Goal: Task Accomplishment & Management: Complete application form

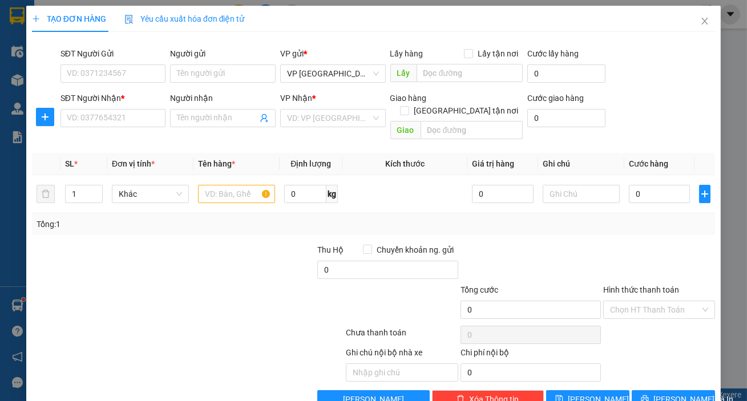
click at [151, 135] on div "Transit Pickup Surcharge Ids Transit Deliver Surcharge Ids Transit Deliver Surc…" at bounding box center [373, 224] width 683 height 367
click at [153, 125] on input "SĐT Người Nhận *" at bounding box center [113, 118] width 106 height 18
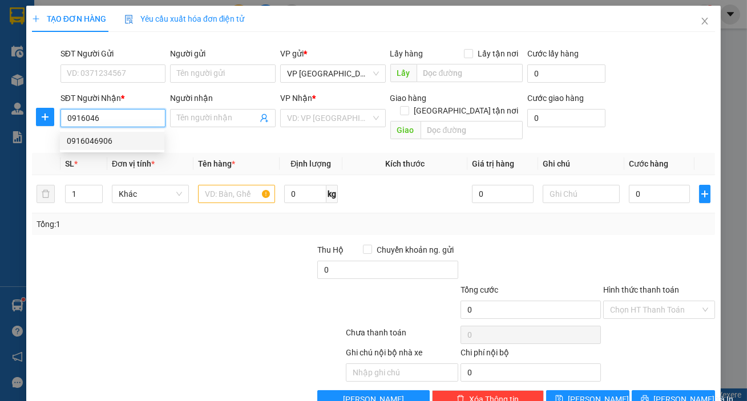
click at [137, 149] on div "0916046906" at bounding box center [112, 141] width 104 height 18
type input "0916046906"
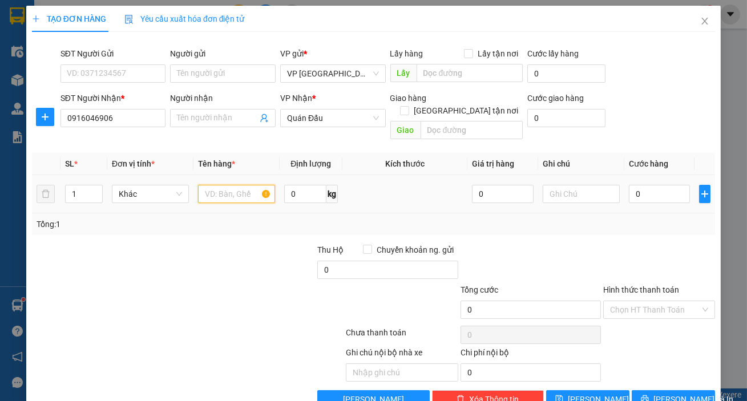
click at [239, 185] on input "text" at bounding box center [236, 194] width 77 height 18
type input "1 [PERSON_NAME]"
click at [647, 185] on input "0" at bounding box center [660, 194] width 62 height 18
type input "005"
type input "5"
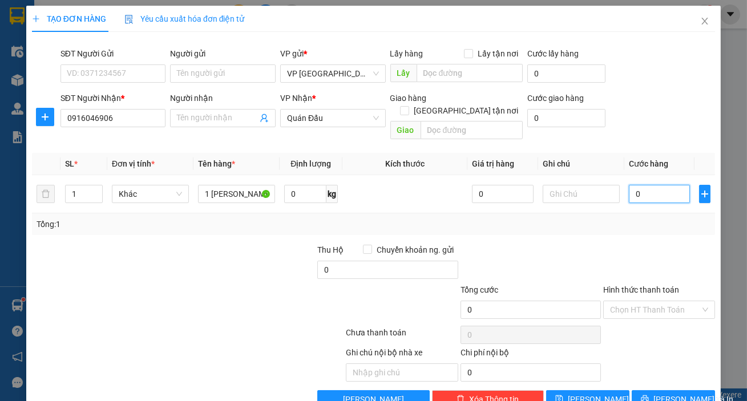
type input "5"
type input "00"
type input "0"
type input "004"
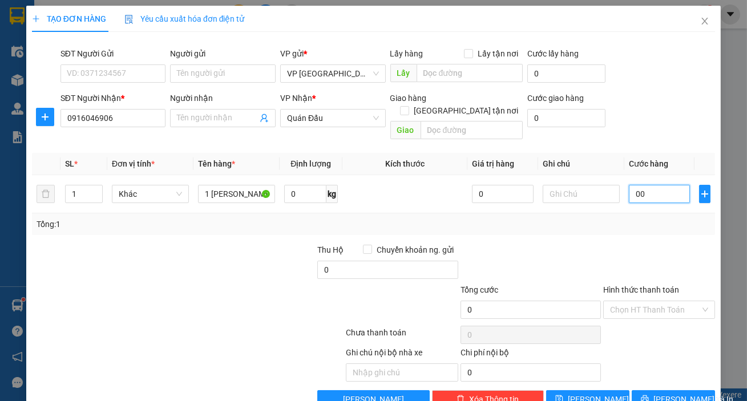
type input "4"
type input "0.040"
type input "40"
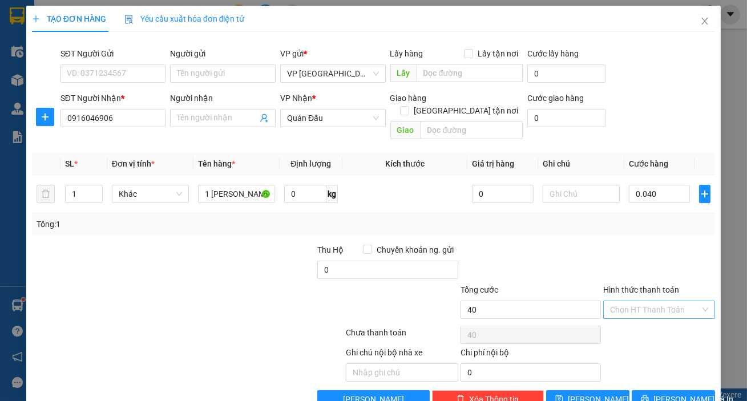
type input "40.000"
click at [691, 301] on input "Hình thức thanh toán" at bounding box center [655, 309] width 90 height 17
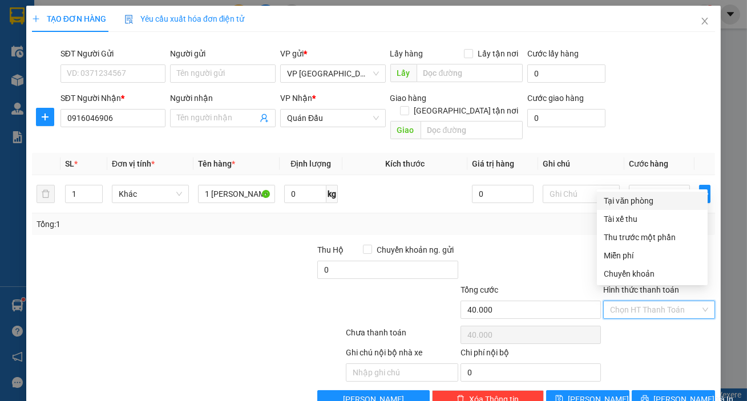
click at [645, 205] on div "Tại văn phòng" at bounding box center [652, 201] width 97 height 13
type input "0"
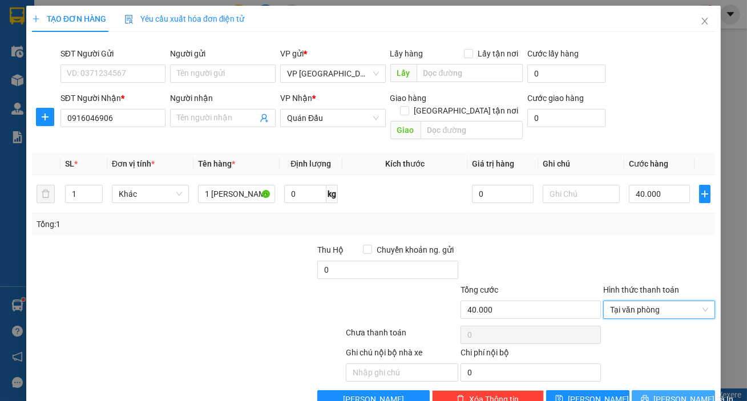
click at [672, 393] on span "[PERSON_NAME] và In" at bounding box center [693, 399] width 80 height 13
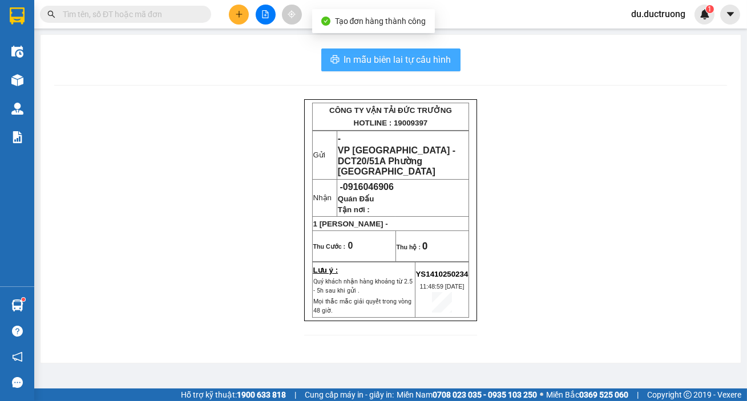
click at [397, 57] on span "In mẫu biên lai tự cấu hình" at bounding box center [397, 59] width 107 height 14
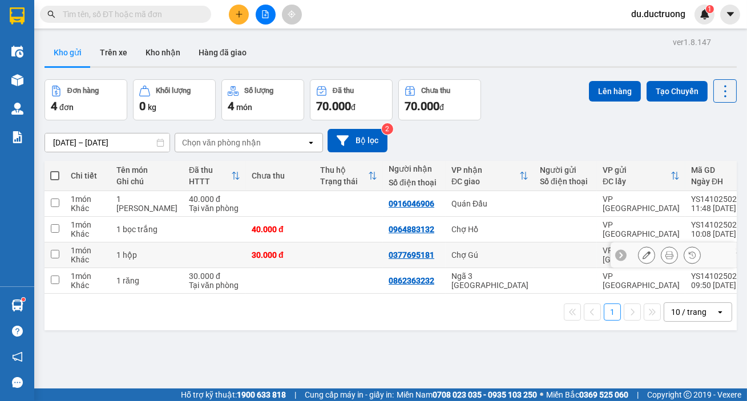
click at [53, 258] on td at bounding box center [54, 255] width 21 height 26
checkbox input "true"
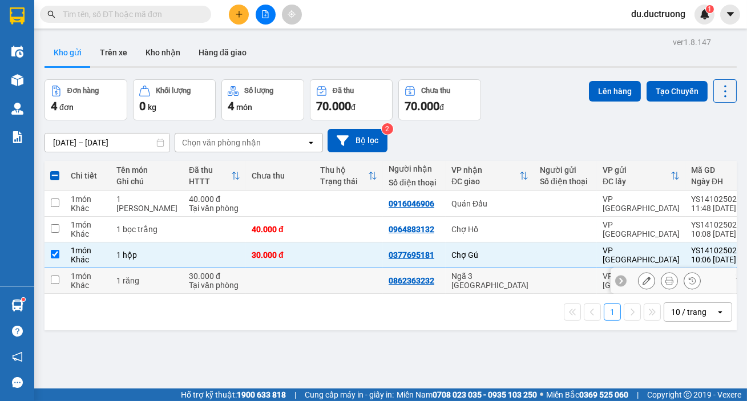
click at [61, 277] on td at bounding box center [54, 281] width 21 height 26
checkbox input "true"
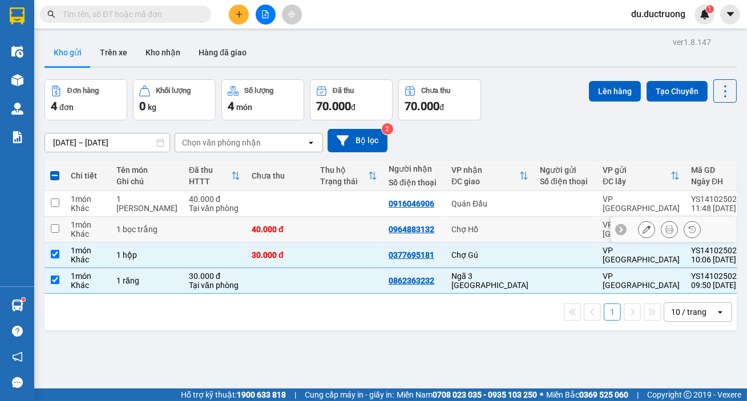
click at [123, 234] on div "1 bọc trắng" at bounding box center [146, 229] width 61 height 9
checkbox input "true"
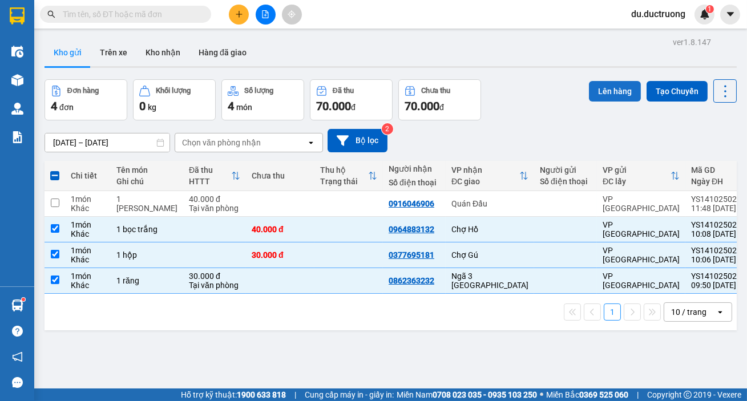
click at [597, 88] on button "Lên hàng" at bounding box center [615, 91] width 52 height 21
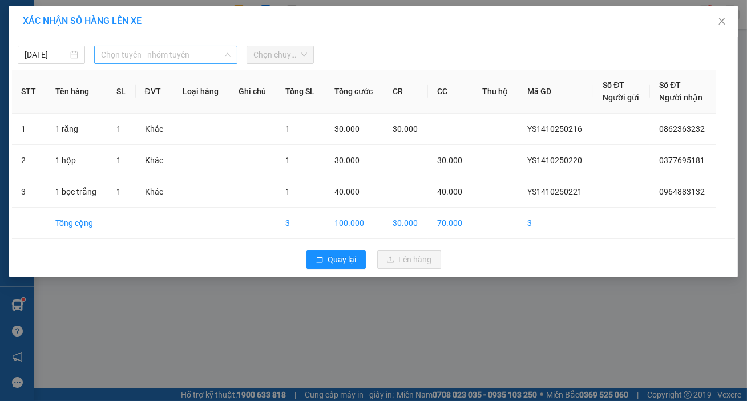
click at [219, 54] on span "Chọn tuyến - nhóm tuyến" at bounding box center [165, 54] width 129 height 17
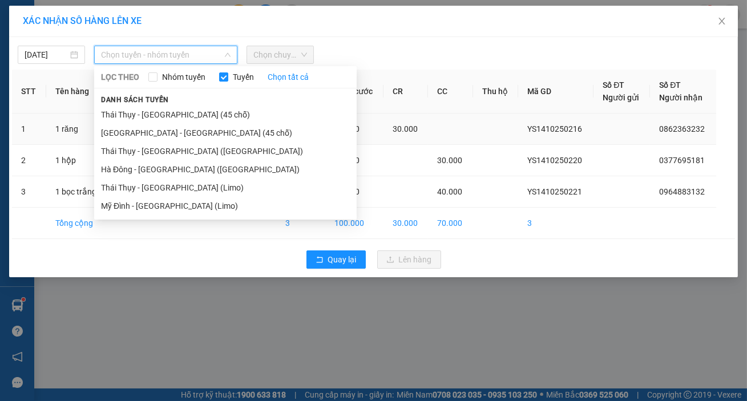
click at [184, 128] on li "[GEOGRAPHIC_DATA] - [GEOGRAPHIC_DATA] (45 chỗ)" at bounding box center [225, 133] width 262 height 18
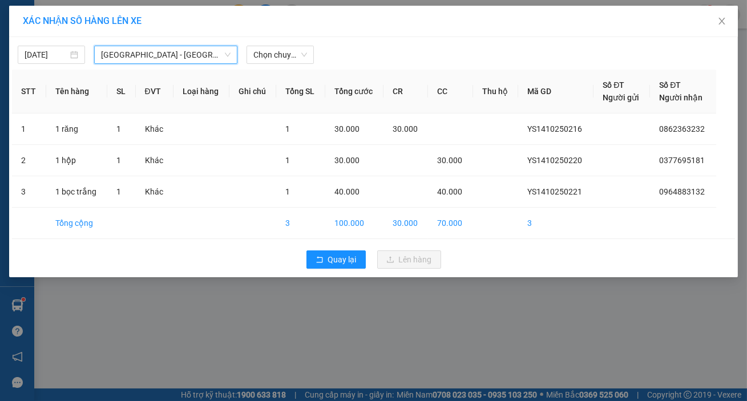
drag, startPoint x: 291, startPoint y: 61, endPoint x: 299, endPoint y: 65, distance: 8.9
click at [293, 60] on span "Chọn chuyến" at bounding box center [280, 54] width 54 height 17
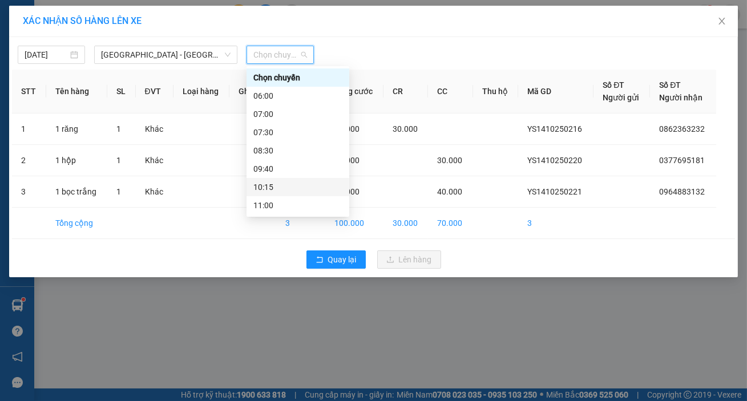
drag, startPoint x: 341, startPoint y: 85, endPoint x: 327, endPoint y: 163, distance: 79.2
click at [328, 173] on div "Chọn chuyến 06:00 07:00 07:30 08:30 09:40 10:15 11:00 12:00 13:00 13:01 13:02 1…" at bounding box center [297, 241] width 103 height 347
click at [283, 171] on div "09:40" at bounding box center [297, 169] width 89 height 13
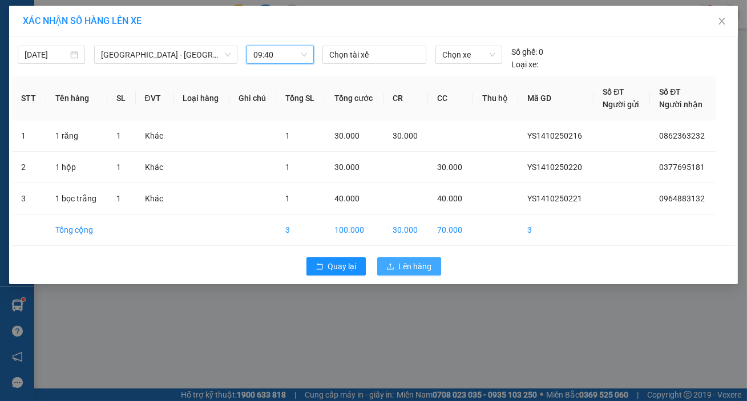
click at [422, 264] on span "Lên hàng" at bounding box center [415, 266] width 33 height 13
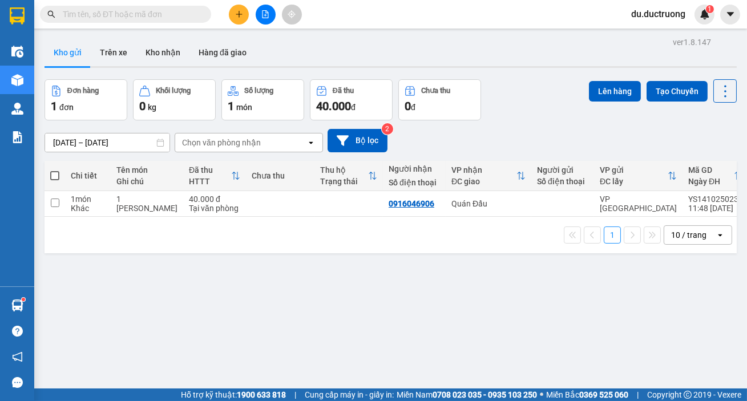
drag, startPoint x: 246, startPoint y: 8, endPoint x: 243, endPoint y: 13, distance: 5.9
click at [243, 13] on button at bounding box center [239, 15] width 20 height 20
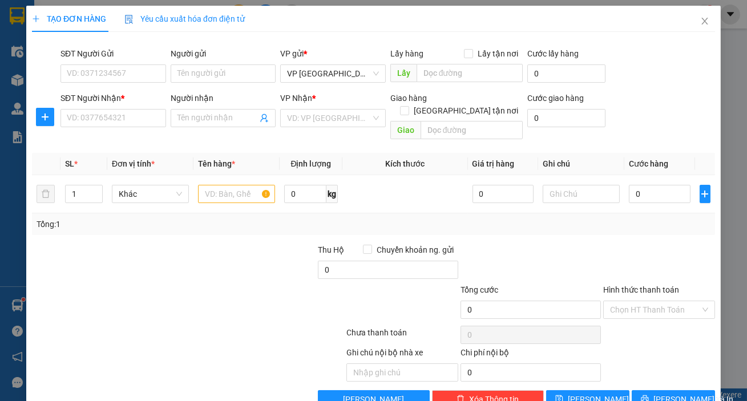
click at [236, 18] on span "Yêu cầu xuất hóa đơn điện tử" at bounding box center [184, 18] width 120 height 9
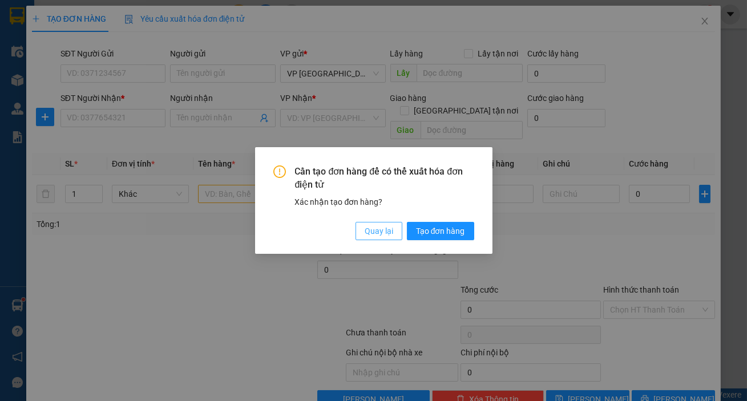
drag, startPoint x: 380, startPoint y: 232, endPoint x: 401, endPoint y: 212, distance: 29.1
click at [385, 222] on button "Quay lại" at bounding box center [378, 231] width 47 height 18
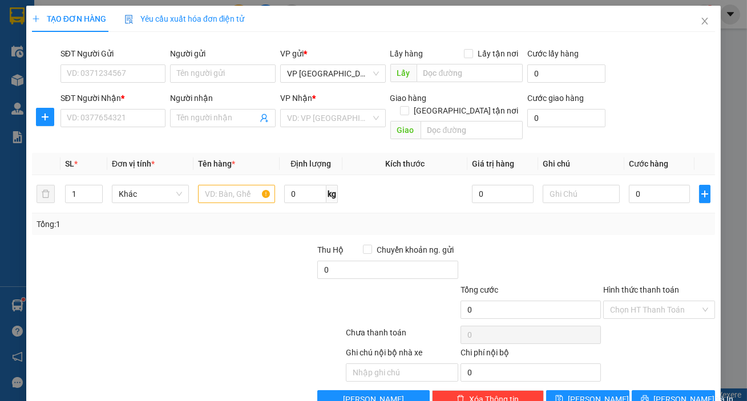
click at [678, 13] on div "TẠO ĐƠN HÀNG Yêu cầu xuất hóa đơn điện tử" at bounding box center [373, 19] width 683 height 26
click at [700, 23] on icon "close" at bounding box center [704, 21] width 9 height 9
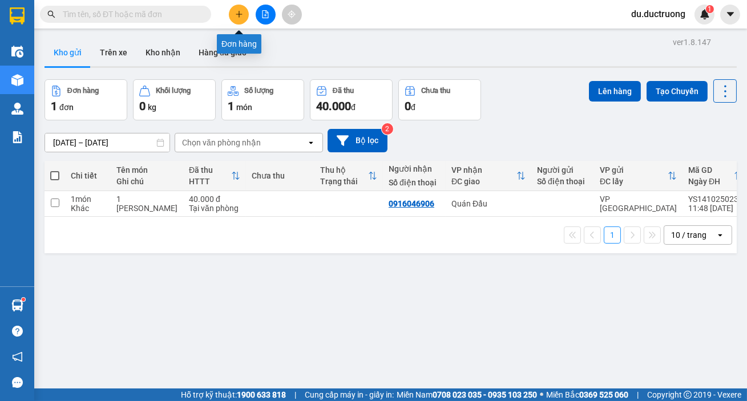
click at [234, 13] on button at bounding box center [239, 15] width 20 height 20
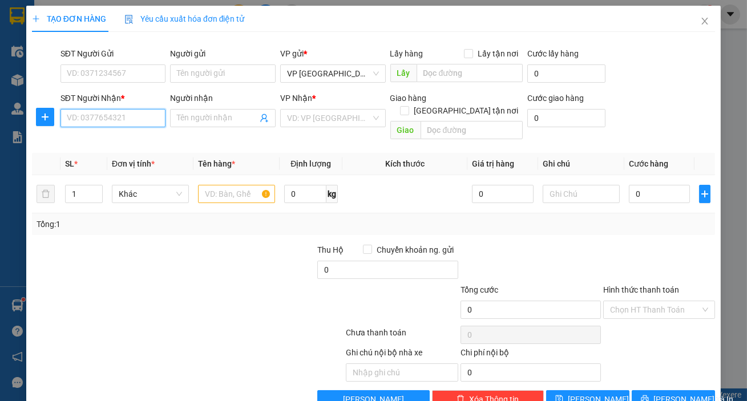
click at [136, 118] on input "SĐT Người Nhận *" at bounding box center [113, 118] width 106 height 18
click at [96, 144] on div "0963571985" at bounding box center [112, 141] width 91 height 13
type input "0963571985"
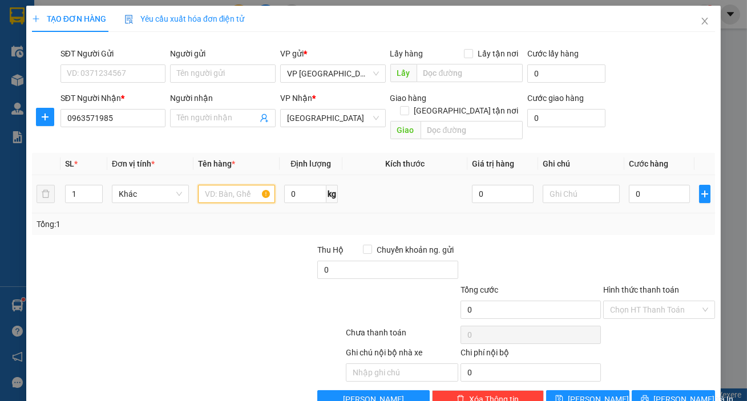
click at [246, 185] on input "text" at bounding box center [236, 194] width 77 height 18
type input "2 can rựu"
drag, startPoint x: 627, startPoint y: 183, endPoint x: 633, endPoint y: 185, distance: 6.0
click at [629, 185] on input "0" at bounding box center [660, 194] width 62 height 18
type input "006"
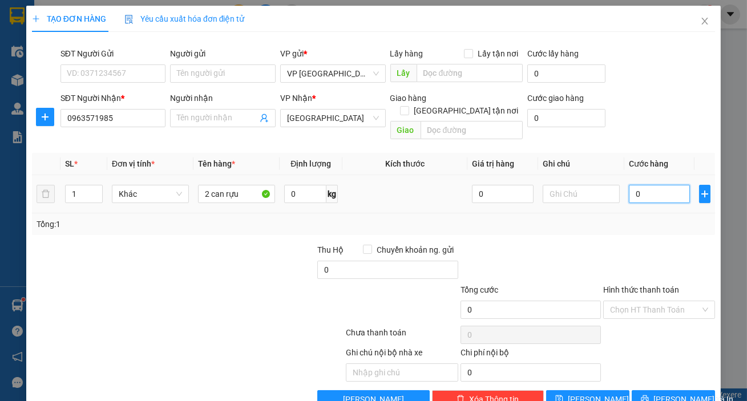
type input "6"
type input "0.060"
type input "60"
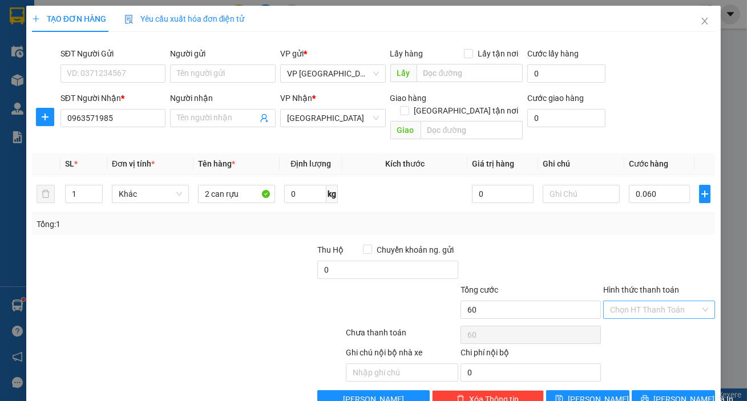
click at [656, 301] on input "Hình thức thanh toán" at bounding box center [655, 309] width 90 height 17
type input "60.000"
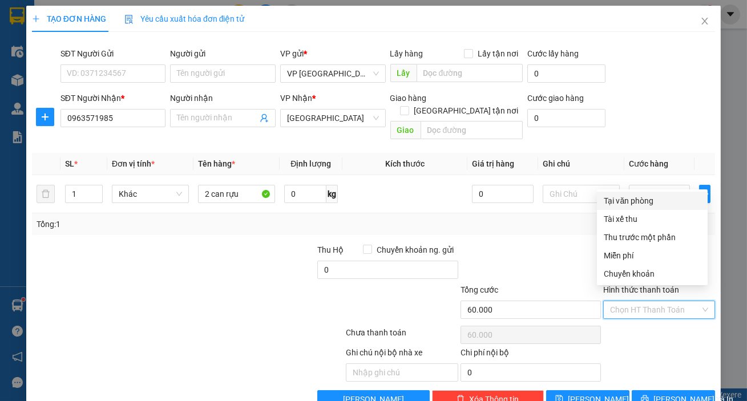
click at [623, 204] on div "Tại văn phòng" at bounding box center [652, 201] width 97 height 13
type input "0"
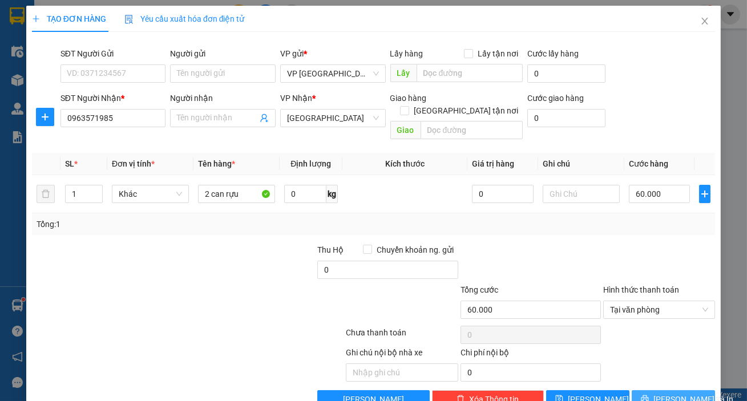
click at [681, 393] on span "[PERSON_NAME] và In" at bounding box center [693, 399] width 80 height 13
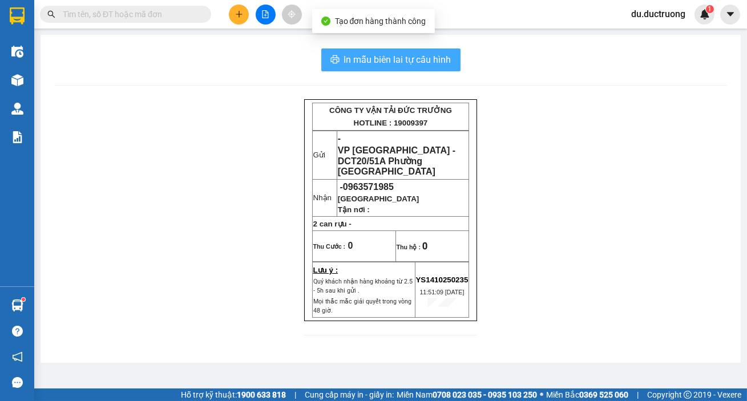
click at [423, 63] on span "In mẫu biên lai tự cấu hình" at bounding box center [397, 59] width 107 height 14
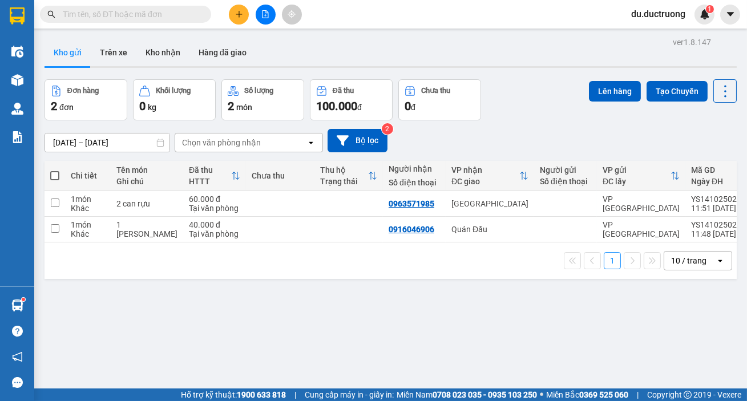
click at [244, 21] on button at bounding box center [239, 15] width 20 height 20
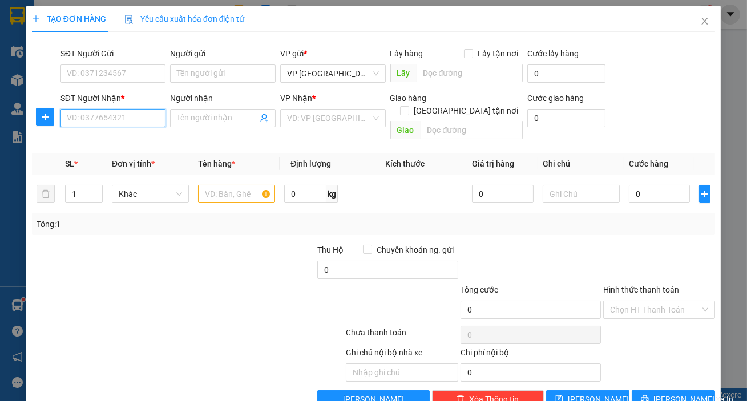
click at [138, 119] on input "SĐT Người Nhận *" at bounding box center [113, 118] width 106 height 18
type input "0975263982"
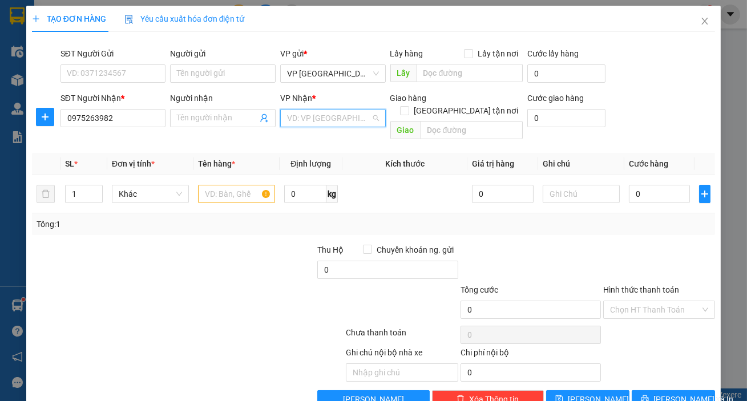
click at [338, 120] on input "search" at bounding box center [329, 118] width 84 height 17
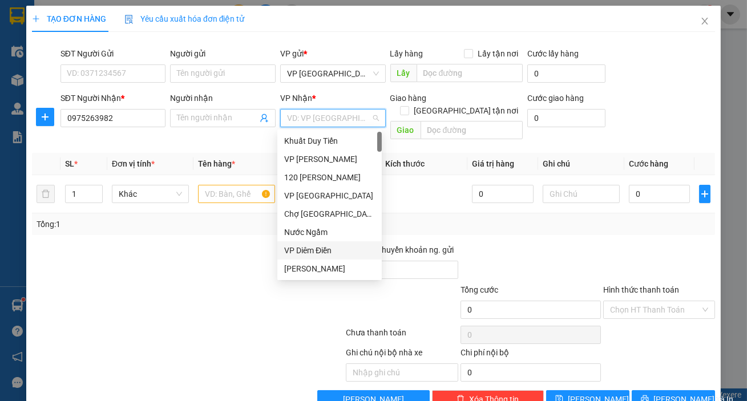
drag, startPoint x: 324, startPoint y: 253, endPoint x: 252, endPoint y: 205, distance: 86.9
click at [324, 252] on div "VP Diêm Điền" at bounding box center [329, 250] width 91 height 13
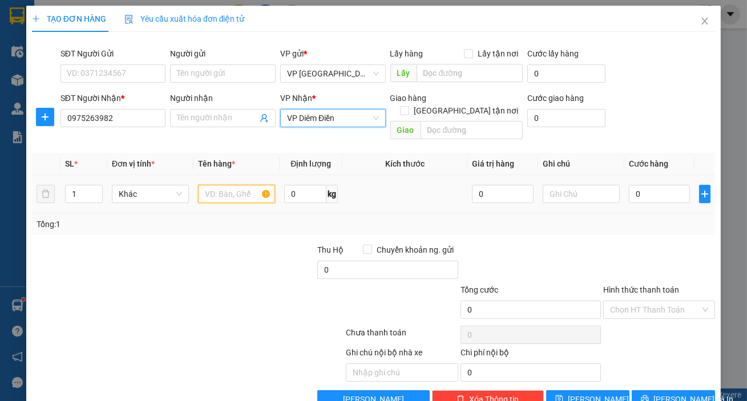
click at [219, 185] on input "text" at bounding box center [236, 194] width 77 height 18
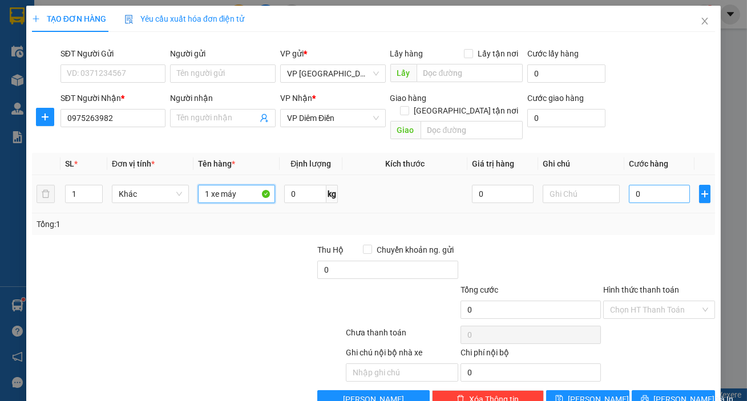
type input "1 xe máy"
click at [635, 185] on input "0" at bounding box center [660, 194] width 62 height 18
type input "002"
type input "2"
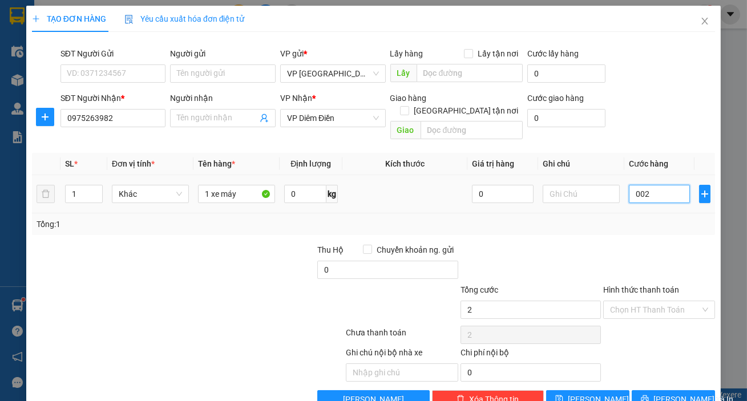
type input "0.020"
type input "20"
type input "00.200"
type input "200"
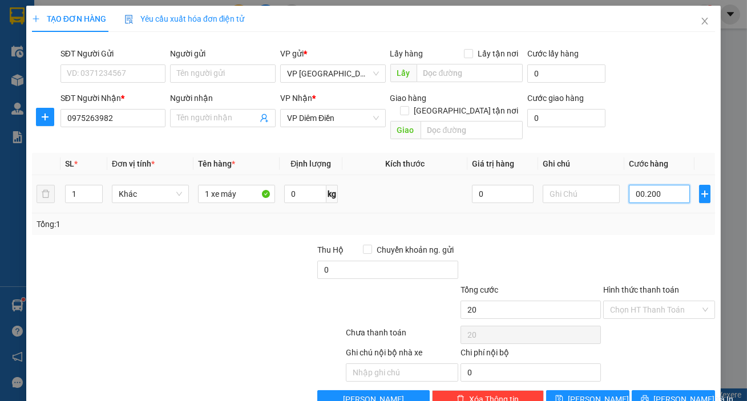
type input "200"
type input "200.000"
click at [657, 305] on div "Hình thức thanh toán Chọn HT Thanh Toán" at bounding box center [659, 304] width 112 height 40
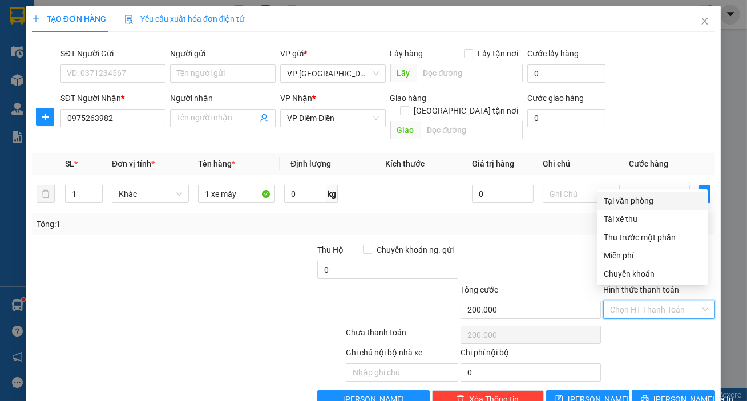
click at [649, 301] on input "Hình thức thanh toán" at bounding box center [655, 309] width 90 height 17
drag, startPoint x: 630, startPoint y: 204, endPoint x: 653, endPoint y: 216, distance: 26.0
click at [631, 203] on div "Tại văn phòng" at bounding box center [652, 201] width 97 height 13
type input "0"
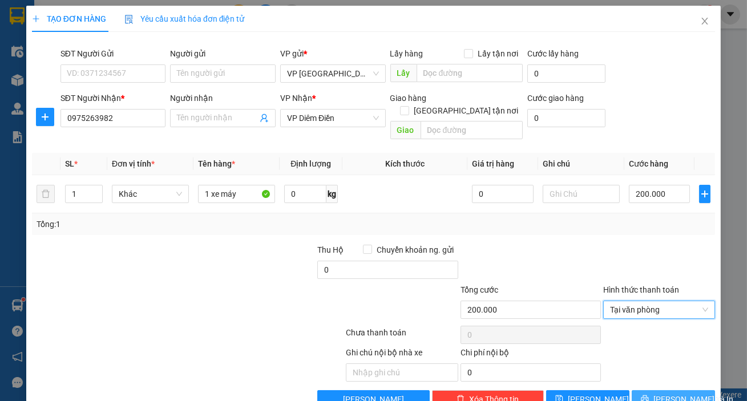
click at [655, 390] on button "[PERSON_NAME] và In" at bounding box center [672, 399] width 83 height 18
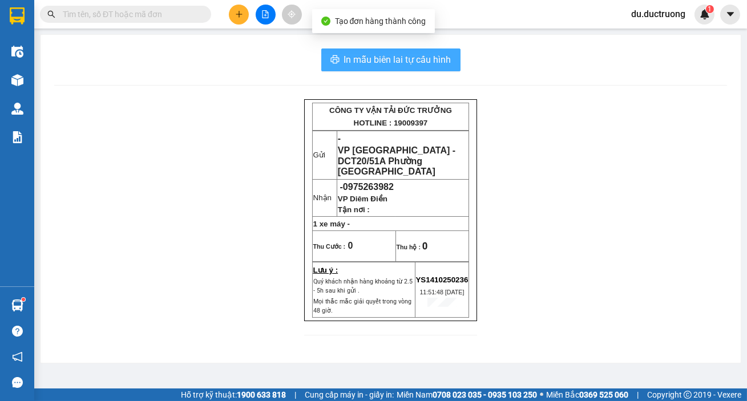
click at [412, 54] on span "In mẫu biên lai tự cấu hình" at bounding box center [397, 59] width 107 height 14
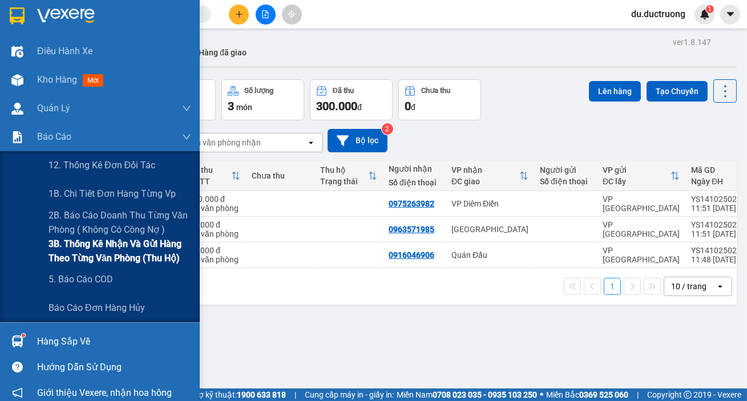
click at [85, 250] on span "3B. Thống kê nhận và gửi hàng theo từng văn phòng (thu hộ)" at bounding box center [119, 251] width 143 height 29
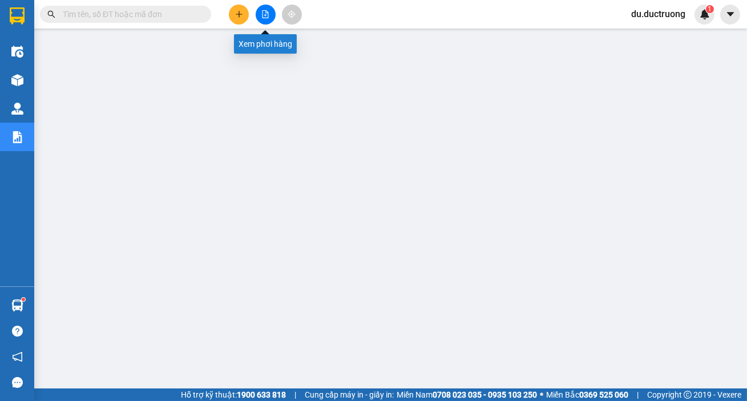
click at [261, 11] on icon "file-add" at bounding box center [265, 14] width 8 height 8
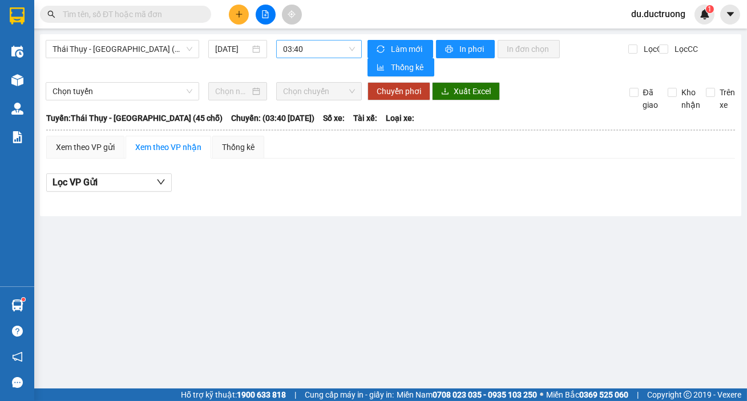
click at [304, 46] on span "03:40" at bounding box center [319, 49] width 72 height 17
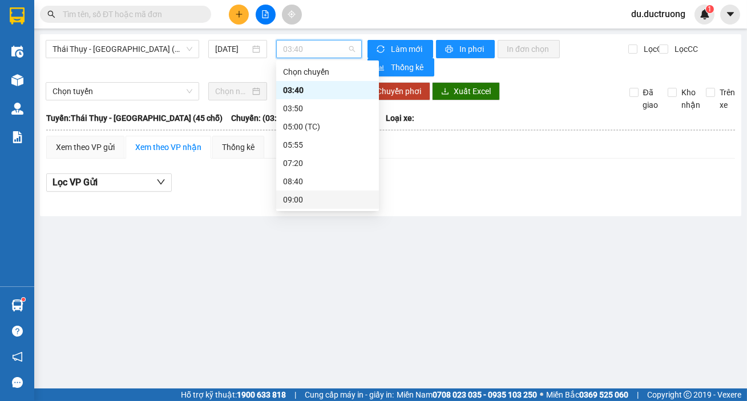
click at [312, 203] on div "09:00" at bounding box center [327, 199] width 89 height 13
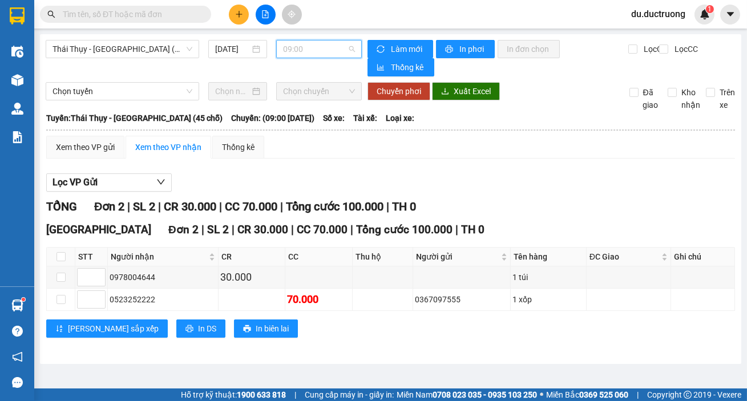
click at [326, 49] on span "09:00" at bounding box center [319, 49] width 72 height 17
click at [149, 54] on span "Thái Thụy - [GEOGRAPHIC_DATA] (45 chỗ)" at bounding box center [122, 49] width 140 height 17
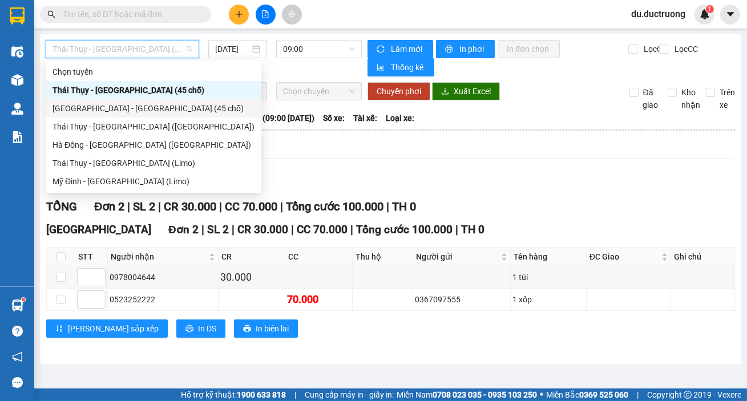
click at [143, 109] on div "[GEOGRAPHIC_DATA] - [GEOGRAPHIC_DATA] (45 chỗ)" at bounding box center [153, 108] width 202 height 13
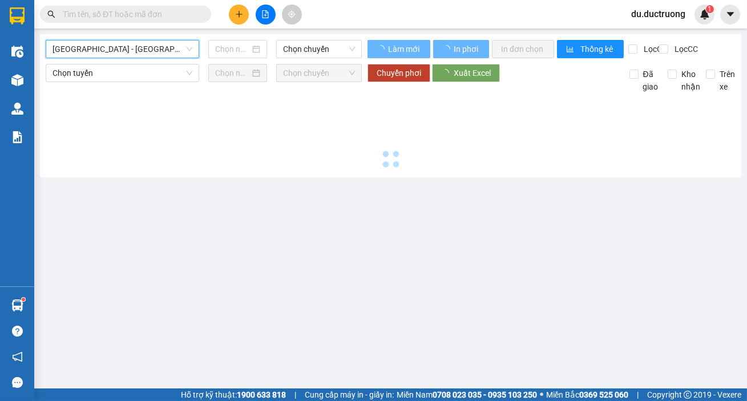
type input "[DATE]"
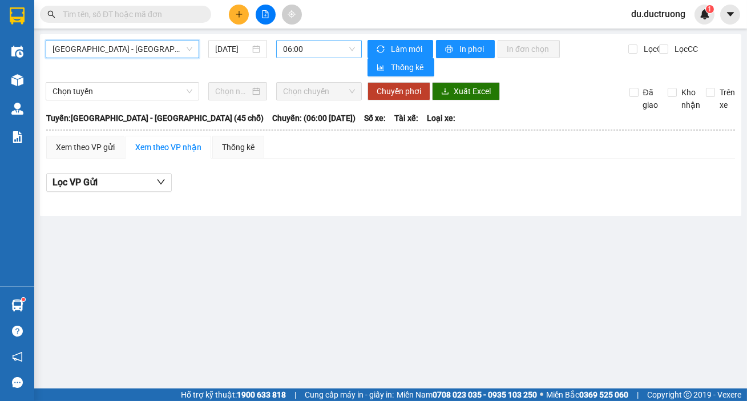
click at [318, 52] on span "06:00" at bounding box center [319, 49] width 72 height 17
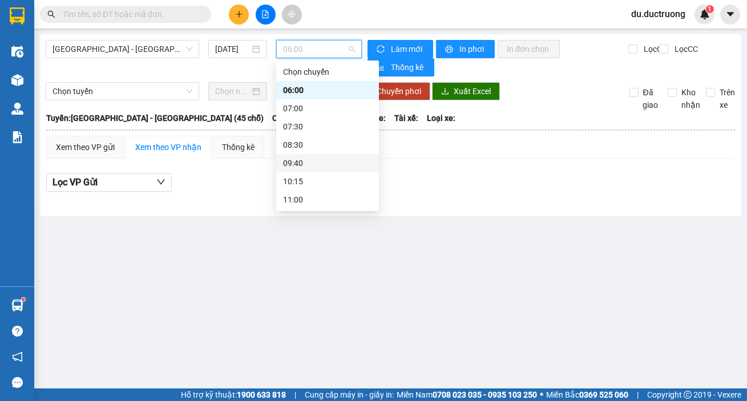
click at [322, 167] on div "09:40" at bounding box center [327, 163] width 89 height 13
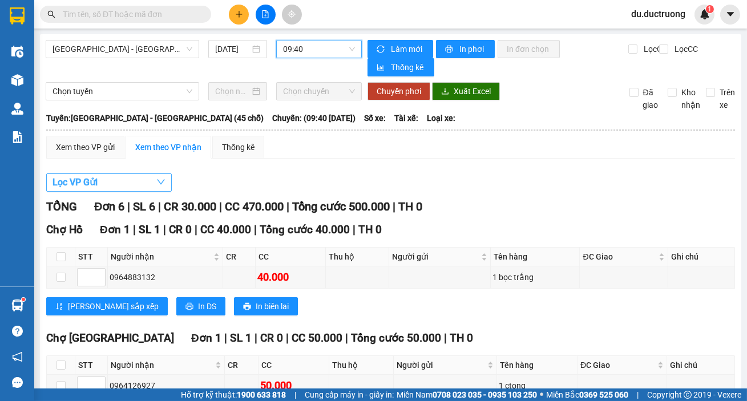
click at [106, 181] on button "Lọc VP Gửi" at bounding box center [108, 182] width 125 height 18
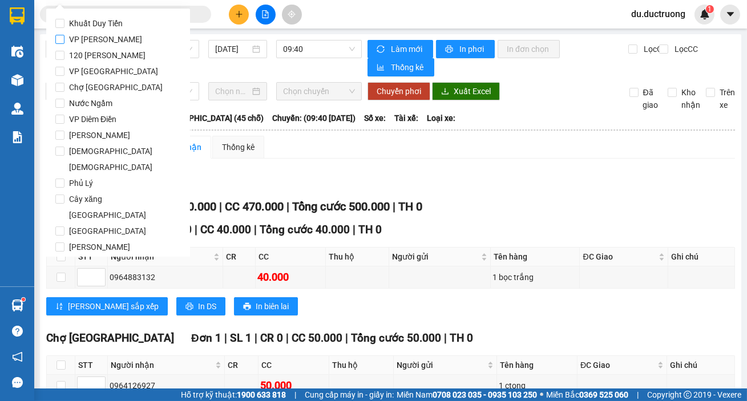
click at [103, 39] on span "VP [PERSON_NAME]" at bounding box center [105, 39] width 82 height 16
click at [64, 39] on input "VP [PERSON_NAME]" at bounding box center [59, 39] width 9 height 9
click at [95, 46] on span "VP [PERSON_NAME]" at bounding box center [105, 39] width 82 height 16
click at [64, 44] on input "VP [PERSON_NAME]" at bounding box center [59, 39] width 9 height 9
checkbox input "false"
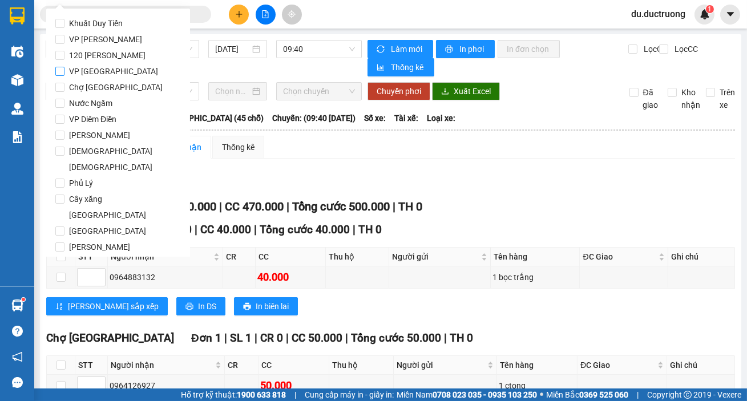
click at [105, 70] on span "VP [GEOGRAPHIC_DATA]" at bounding box center [113, 71] width 98 height 16
click at [64, 70] on input "VP [GEOGRAPHIC_DATA]" at bounding box center [59, 71] width 9 height 9
checkbox input "true"
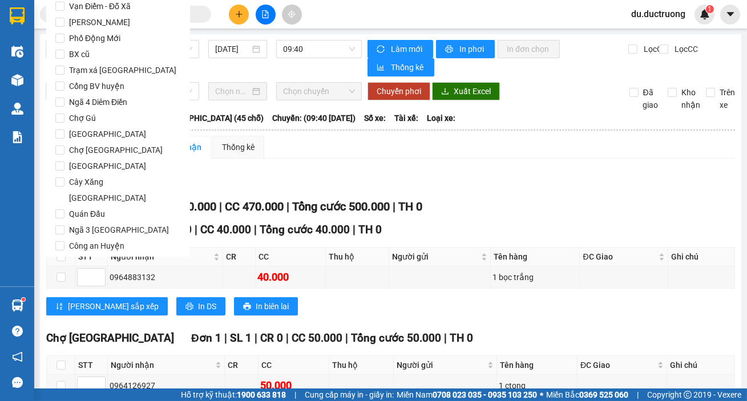
scroll to position [950, 0]
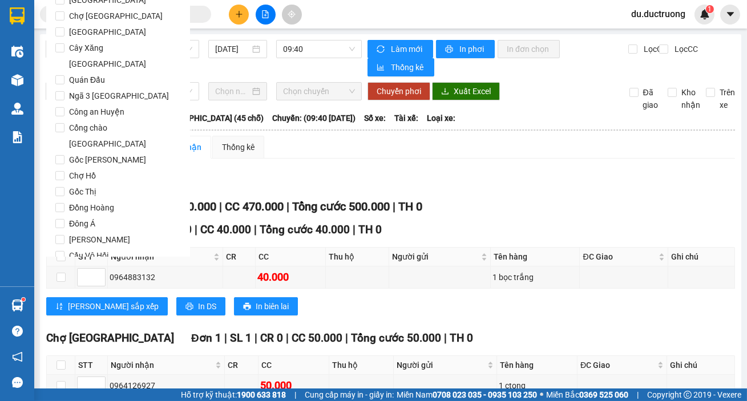
click at [77, 311] on button "Lọc" at bounding box center [70, 320] width 31 height 18
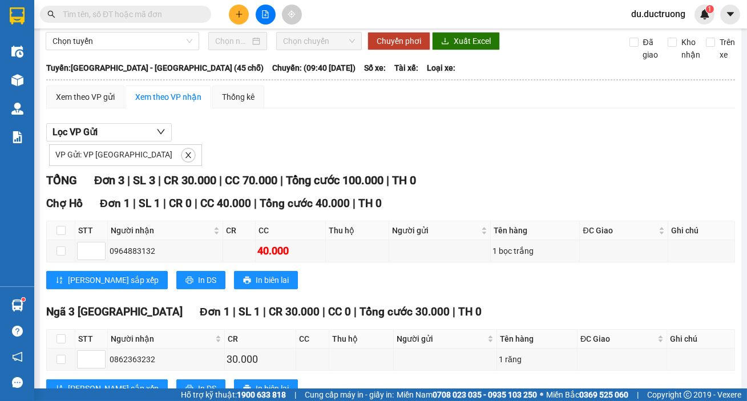
scroll to position [29, 0]
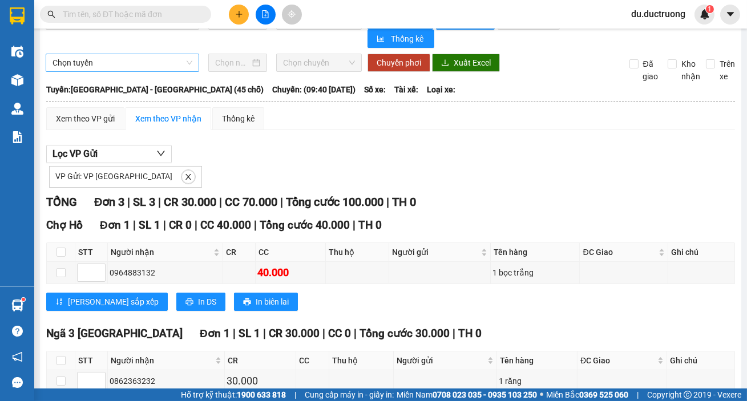
click at [147, 63] on span "Chọn tuyến" at bounding box center [122, 62] width 140 height 17
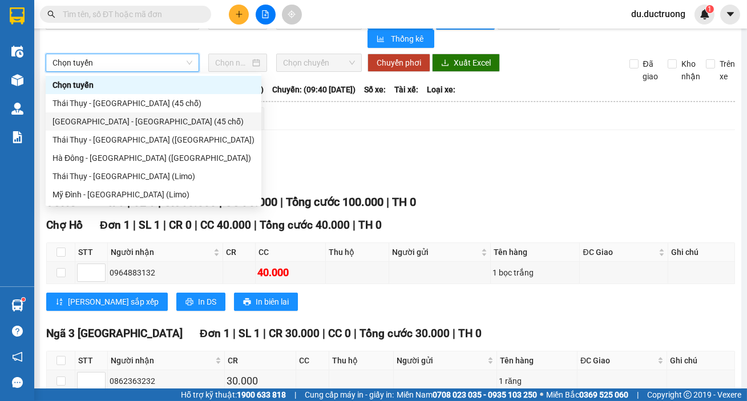
click at [161, 66] on span "Chọn tuyến" at bounding box center [122, 62] width 140 height 17
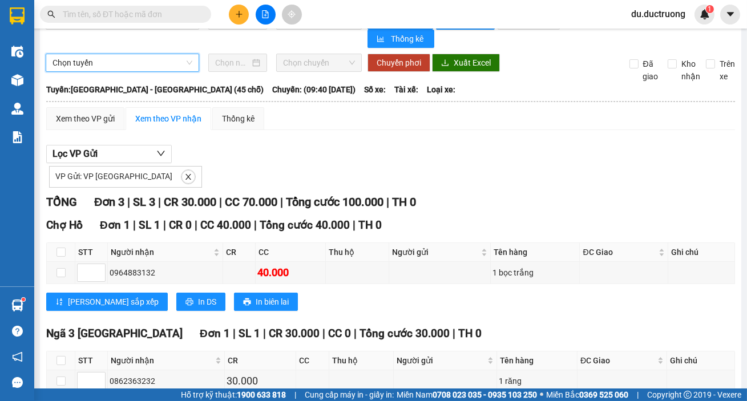
scroll to position [0, 0]
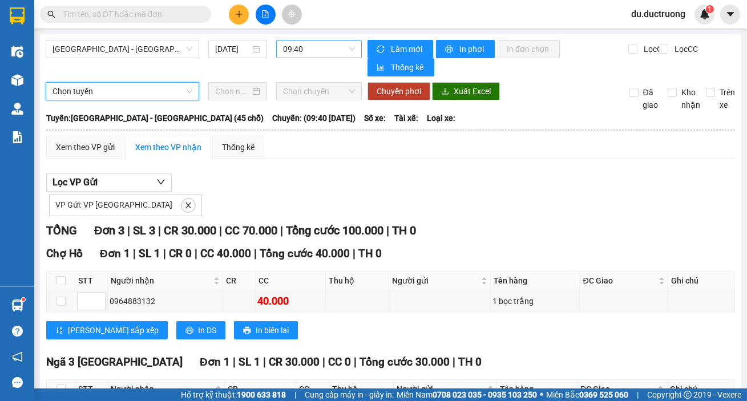
click at [298, 48] on span "09:40" at bounding box center [319, 49] width 72 height 17
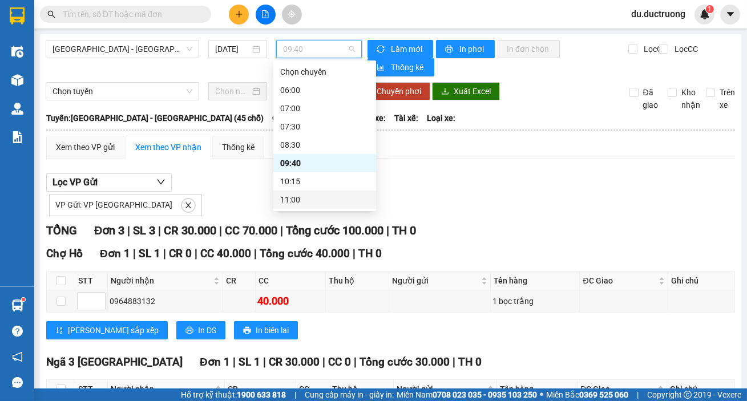
click at [295, 202] on div "11:00" at bounding box center [324, 199] width 89 height 13
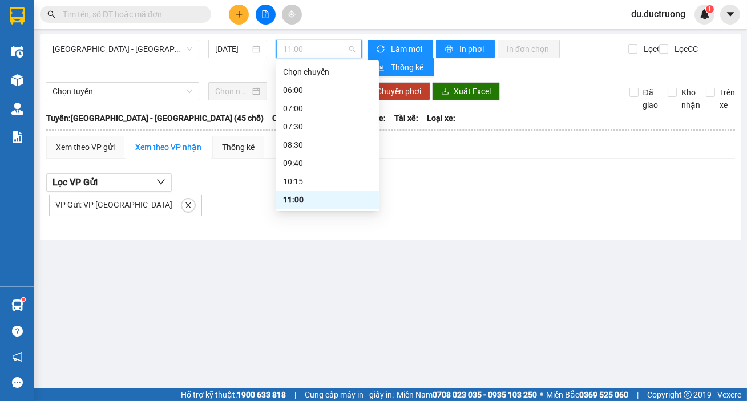
click at [311, 51] on span "11:00" at bounding box center [319, 49] width 72 height 17
click at [313, 141] on div "08:30" at bounding box center [327, 145] width 89 height 13
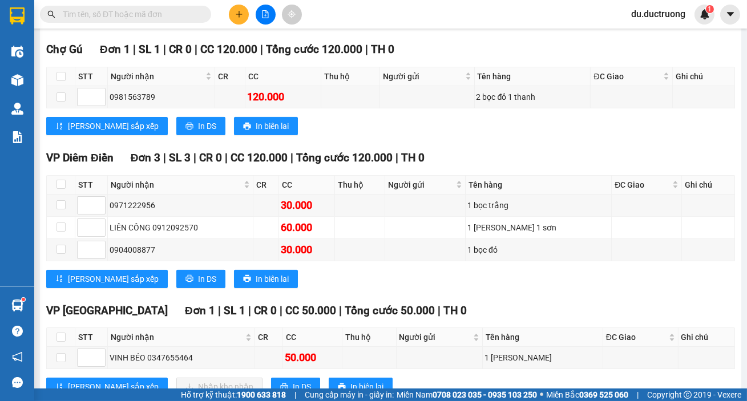
scroll to position [566, 0]
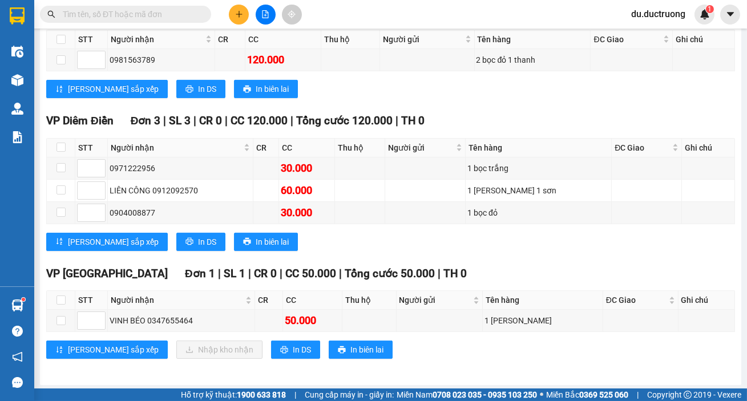
drag, startPoint x: 736, startPoint y: 374, endPoint x: 746, endPoint y: 324, distance: 51.1
click at [722, 287] on main "[GEOGRAPHIC_DATA] - [GEOGRAPHIC_DATA] (45 chỗ) [DATE] 08:30 Làm mới In phơi In …" at bounding box center [373, 194] width 747 height 388
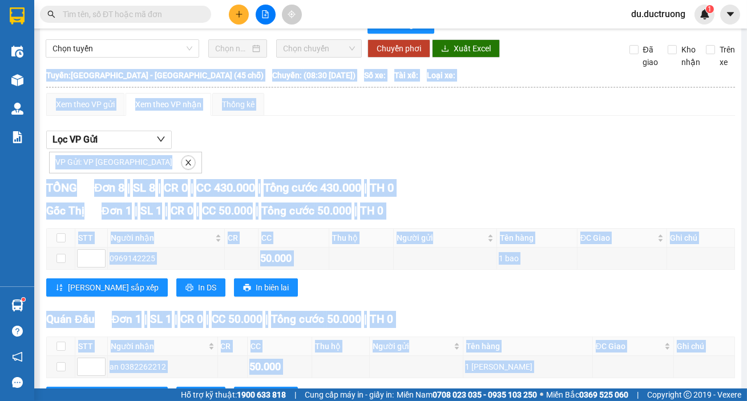
scroll to position [0, 0]
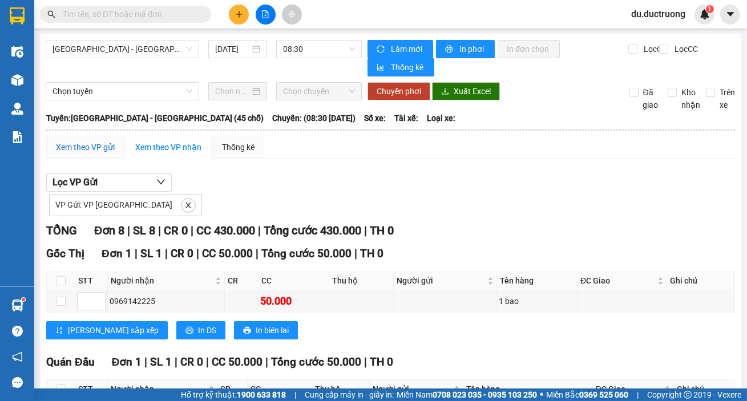
click at [92, 148] on div "Xem theo VP gửi" at bounding box center [85, 147] width 59 height 13
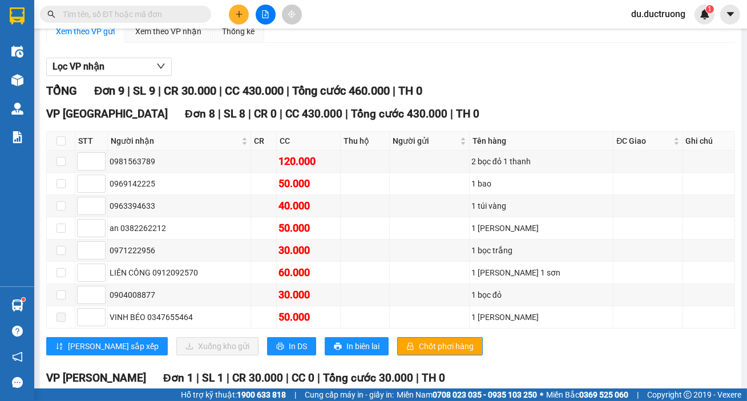
scroll to position [221, 0]
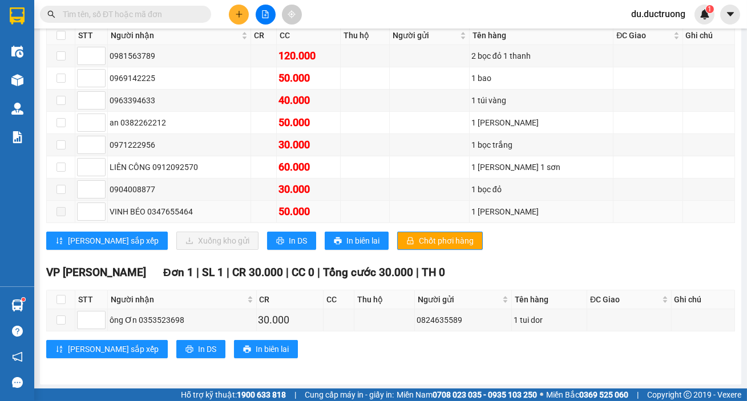
click at [57, 209] on span at bounding box center [60, 211] width 9 height 9
click at [65, 212] on td at bounding box center [61, 212] width 29 height 22
click at [233, 211] on div "VINH BÉO 0347655464" at bounding box center [179, 211] width 139 height 13
click at [58, 214] on span at bounding box center [60, 211] width 9 height 9
click at [63, 220] on td at bounding box center [61, 212] width 29 height 22
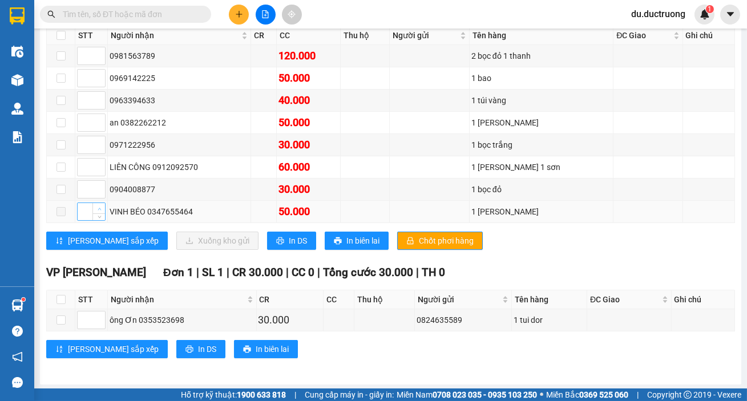
type input "1"
click at [95, 209] on span "Increase Value" at bounding box center [98, 208] width 13 height 10
click at [338, 161] on div "60.000" at bounding box center [308, 167] width 60 height 16
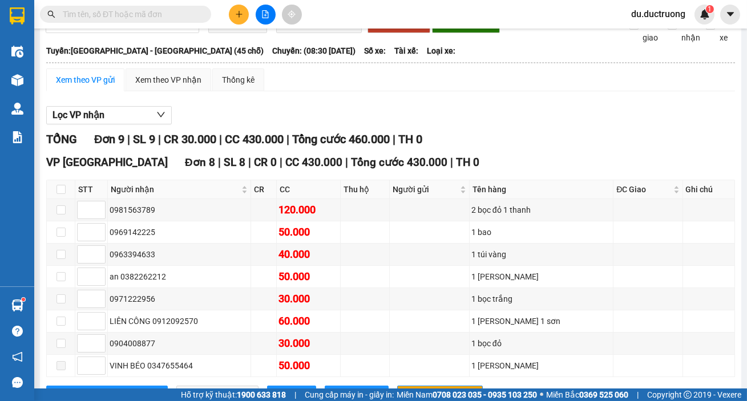
scroll to position [84, 0]
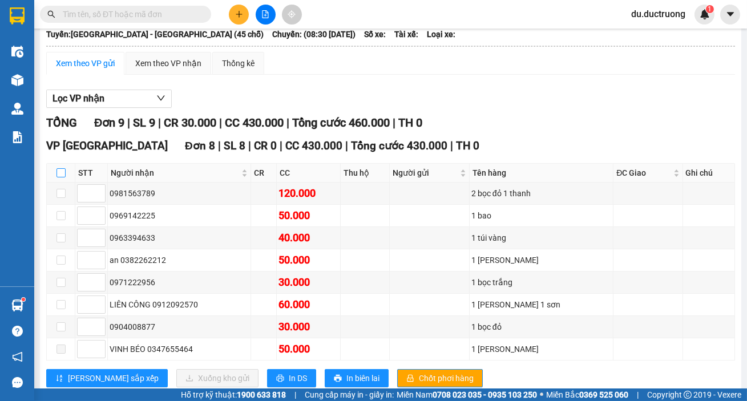
click at [58, 173] on input "checkbox" at bounding box center [60, 172] width 9 height 9
checkbox input "true"
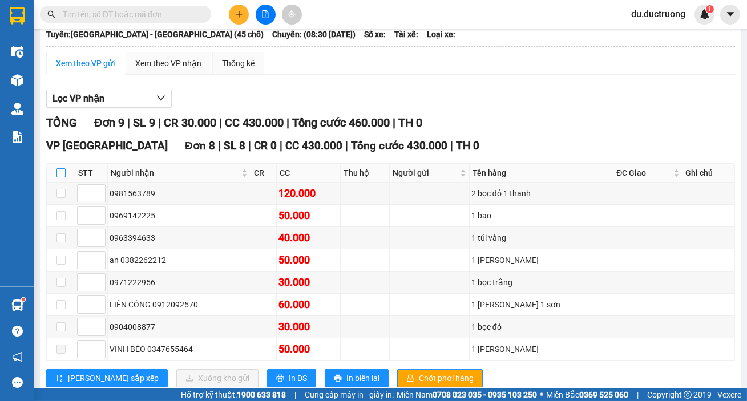
checkbox input "true"
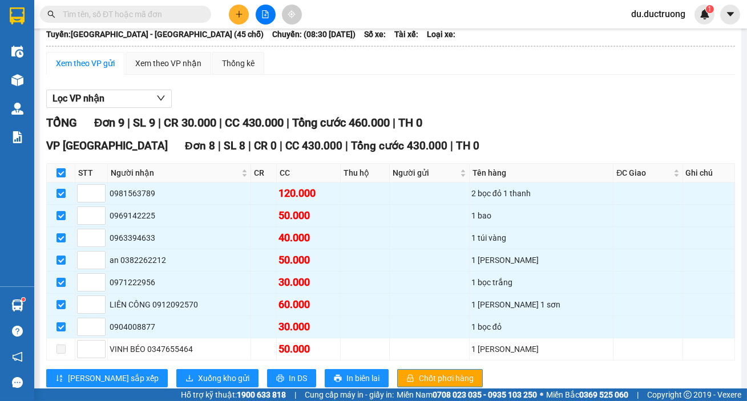
click at [59, 173] on input "checkbox" at bounding box center [60, 172] width 9 height 9
checkbox input "false"
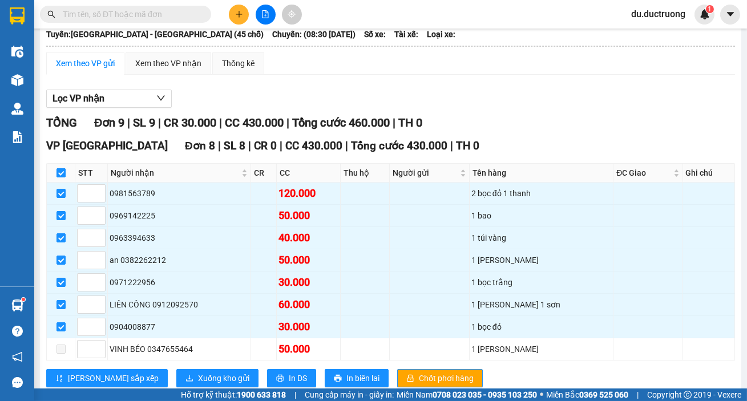
checkbox input "false"
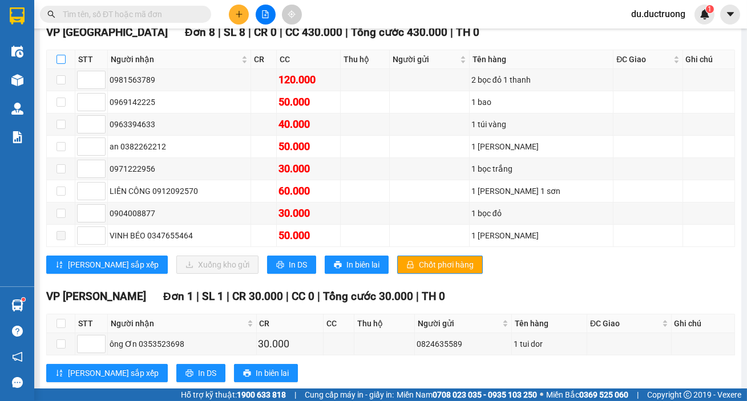
scroll to position [221, 0]
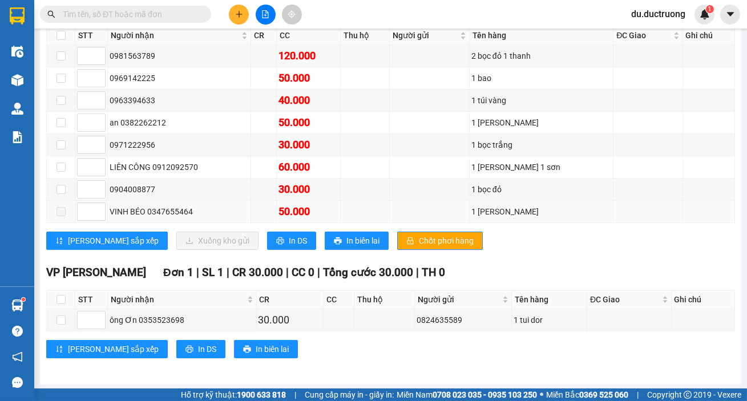
click at [60, 213] on span at bounding box center [60, 211] width 9 height 9
click at [62, 192] on input "checkbox" at bounding box center [60, 189] width 9 height 9
checkbox input "true"
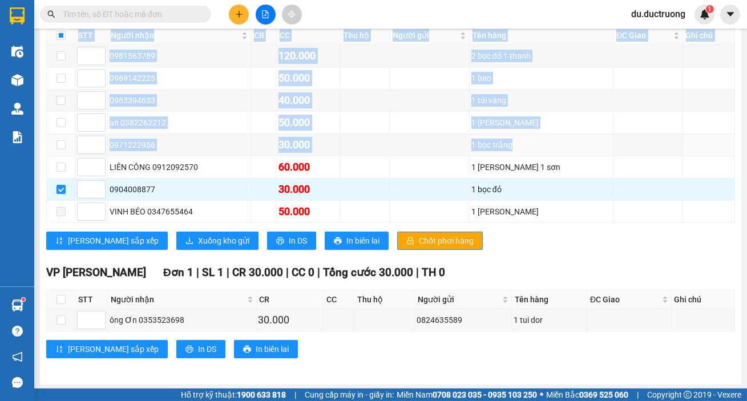
drag, startPoint x: 738, startPoint y: 244, endPoint x: 738, endPoint y: 197, distance: 46.2
click at [719, 154] on main "[GEOGRAPHIC_DATA] - [GEOGRAPHIC_DATA] (45 chỗ) [DATE] 08:30 Làm mới In phơi In …" at bounding box center [373, 194] width 747 height 388
click at [701, 240] on div "[PERSON_NAME] sắp xếp Xuống kho gửi In DS In biên lai Chốt phơi hàng" at bounding box center [390, 241] width 689 height 18
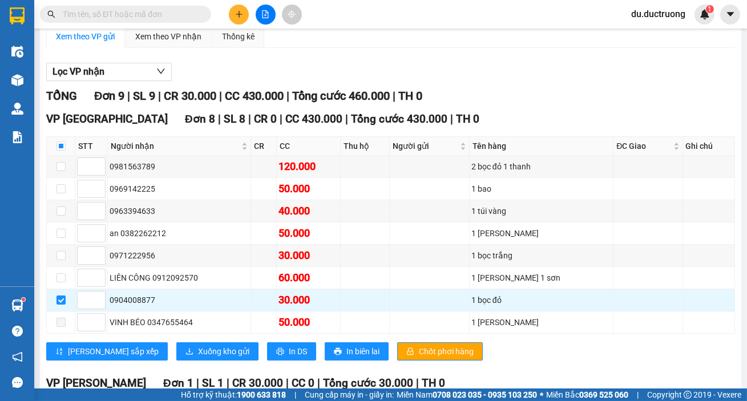
scroll to position [0, 0]
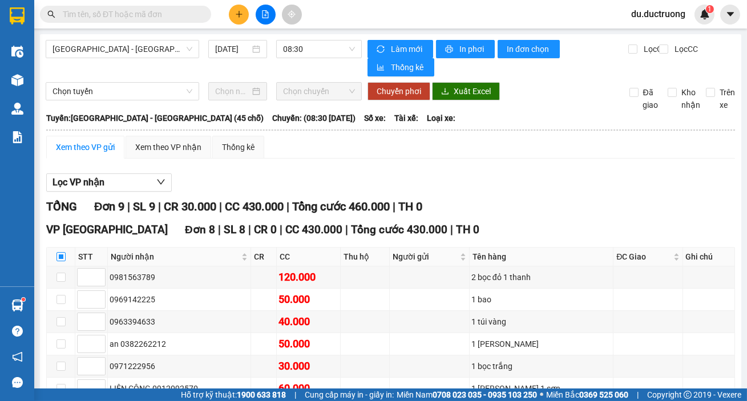
click at [58, 258] on input "checkbox" at bounding box center [60, 256] width 9 height 9
checkbox input "true"
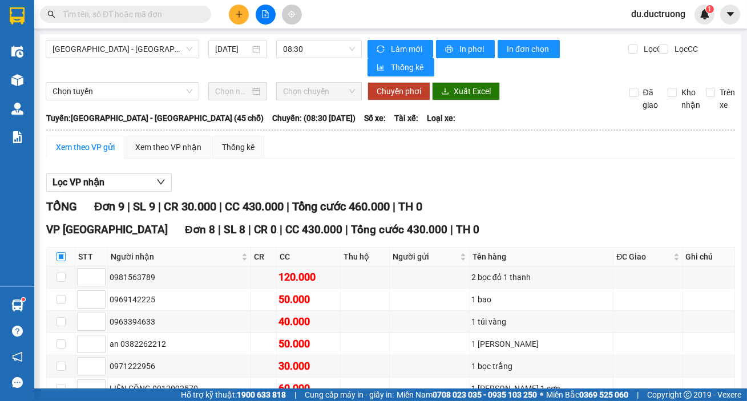
checkbox input "true"
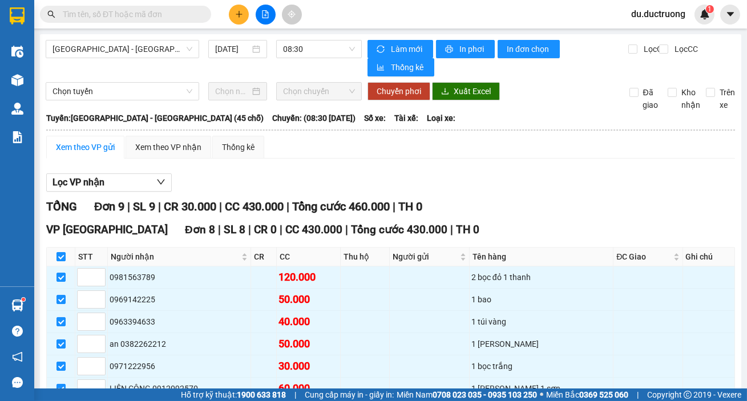
click at [59, 254] on input "checkbox" at bounding box center [60, 256] width 9 height 9
checkbox input "false"
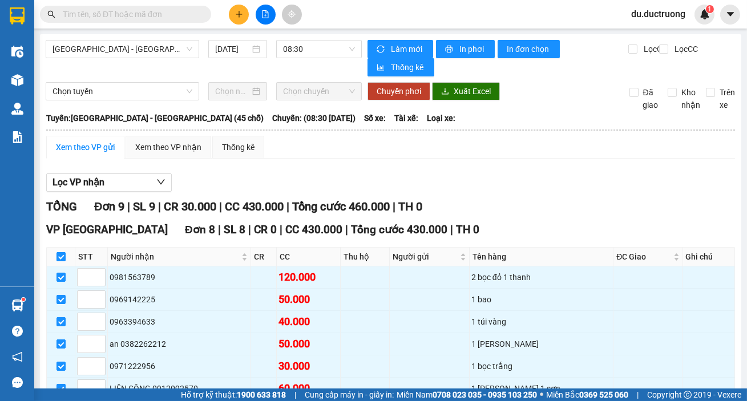
checkbox input "false"
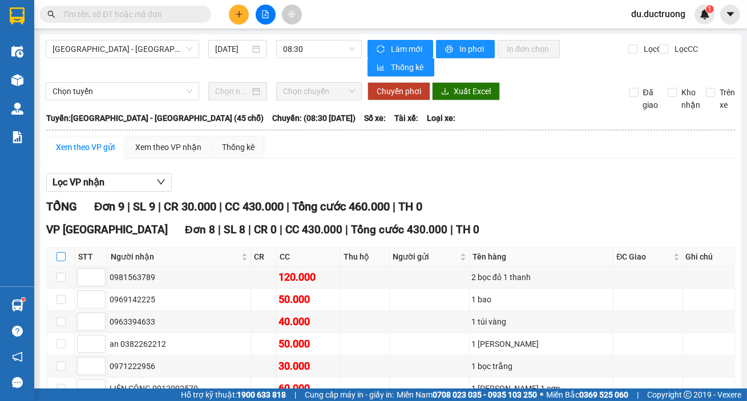
click at [59, 254] on input "checkbox" at bounding box center [60, 256] width 9 height 9
checkbox input "true"
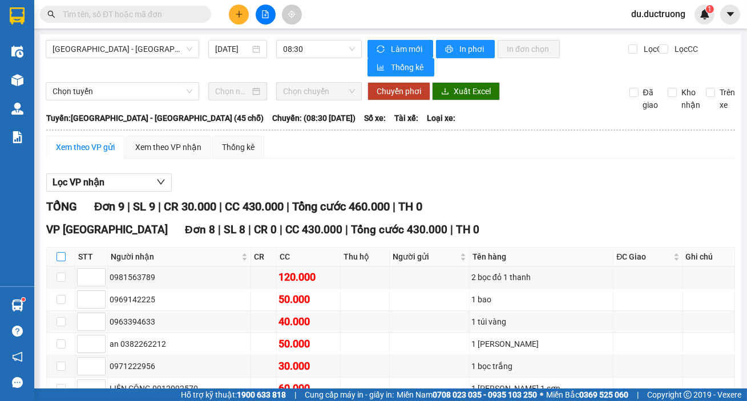
checkbox input "true"
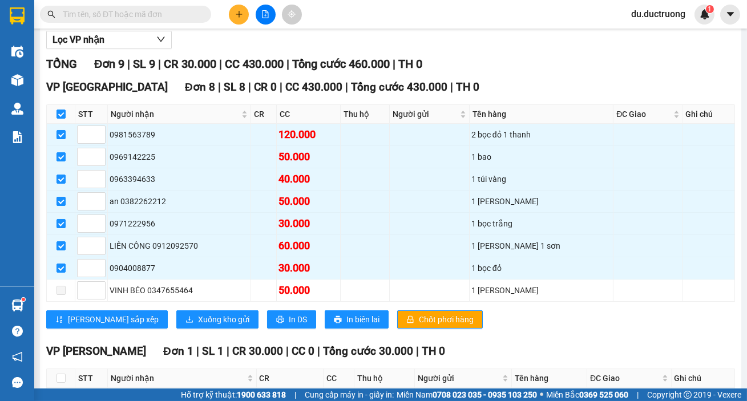
scroll to position [144, 0]
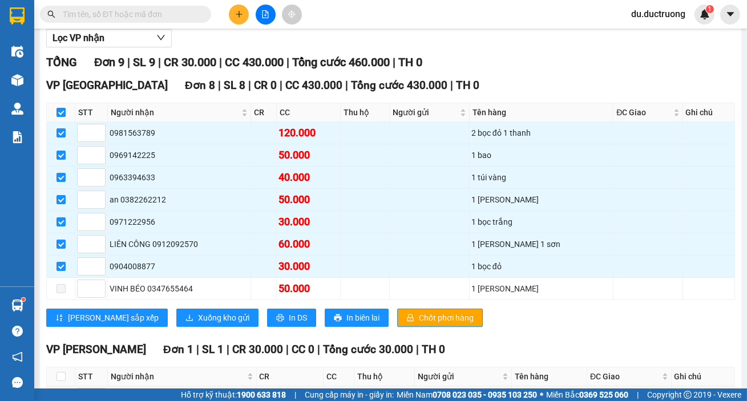
click at [63, 114] on input "checkbox" at bounding box center [60, 112] width 9 height 9
checkbox input "false"
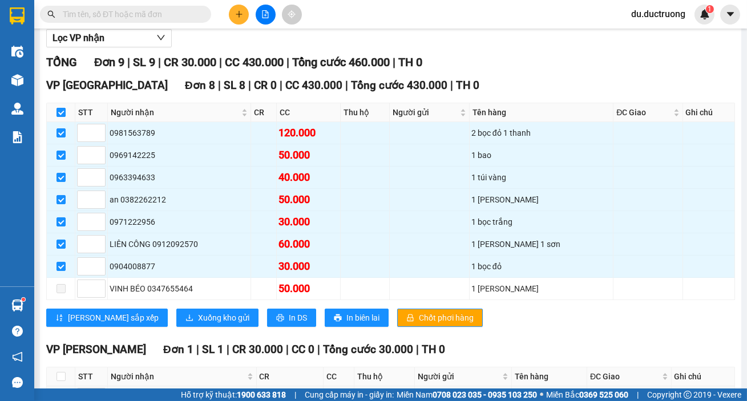
checkbox input "false"
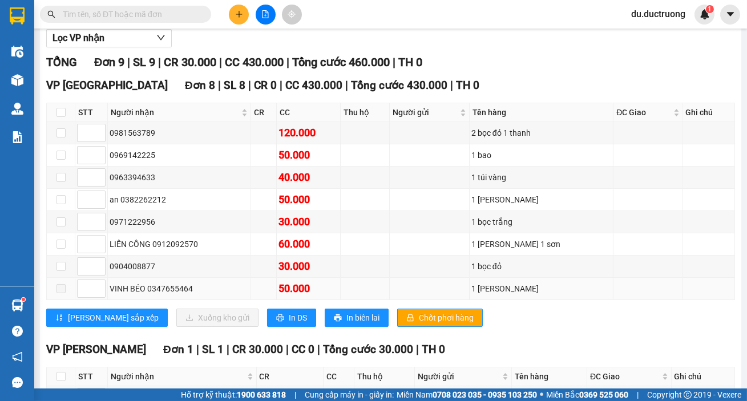
click at [249, 282] on div "VINH BÉO 0347655464" at bounding box center [179, 288] width 139 height 13
click at [249, 266] on div "0904008877" at bounding box center [179, 266] width 139 height 13
click at [64, 288] on span at bounding box center [60, 288] width 9 height 9
type input "1"
click at [96, 289] on span "down" at bounding box center [99, 292] width 7 height 7
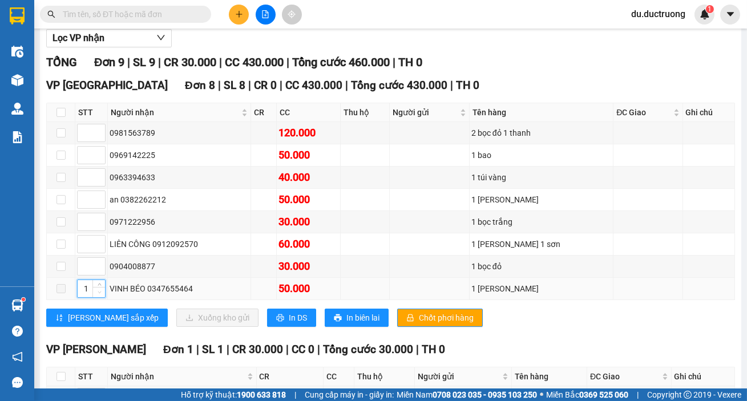
click at [94, 290] on span "Decrease Value" at bounding box center [98, 292] width 13 height 10
click at [95, 287] on span "Decrease Value" at bounding box center [98, 292] width 13 height 10
click at [269, 13] on icon "file-add" at bounding box center [265, 14] width 8 height 8
click at [233, 19] on button at bounding box center [239, 15] width 20 height 20
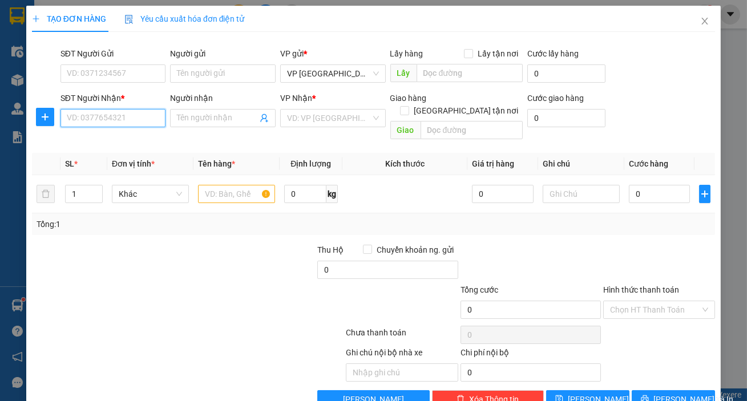
drag, startPoint x: 137, startPoint y: 114, endPoint x: 132, endPoint y: 120, distance: 7.8
click at [133, 120] on input "SĐT Người Nhận *" at bounding box center [113, 118] width 106 height 18
drag, startPoint x: 88, startPoint y: 147, endPoint x: 94, endPoint y: 135, distance: 13.3
click at [91, 138] on div "0812535257" at bounding box center [112, 141] width 104 height 18
type input "0812535257"
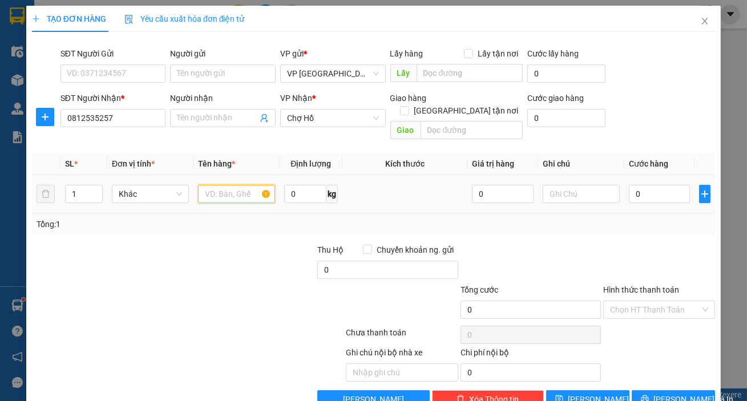
click at [205, 186] on input "text" at bounding box center [236, 194] width 77 height 18
type input "1 đt thoại"
click at [650, 185] on input "0" at bounding box center [660, 194] width 62 height 18
type input "005"
type input "5"
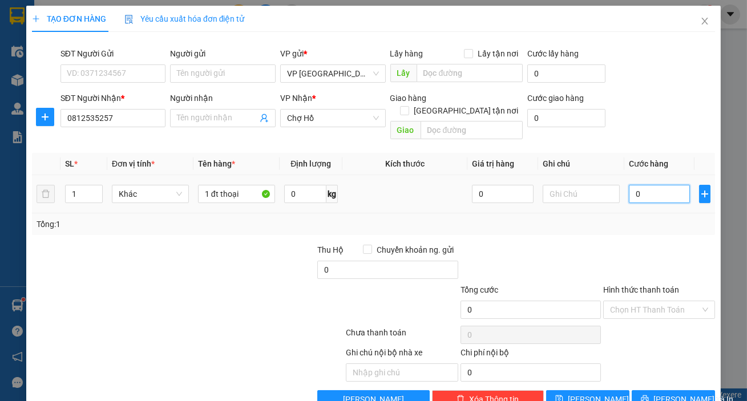
type input "5"
type input "0.050"
type input "50"
click at [631, 301] on input "Hình thức thanh toán" at bounding box center [655, 309] width 90 height 17
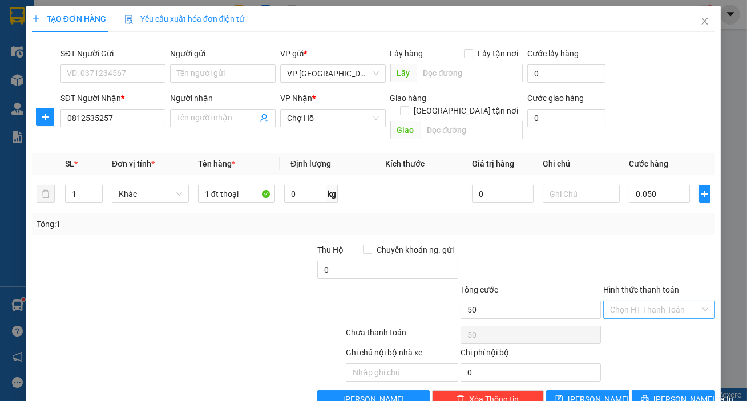
type input "50.000"
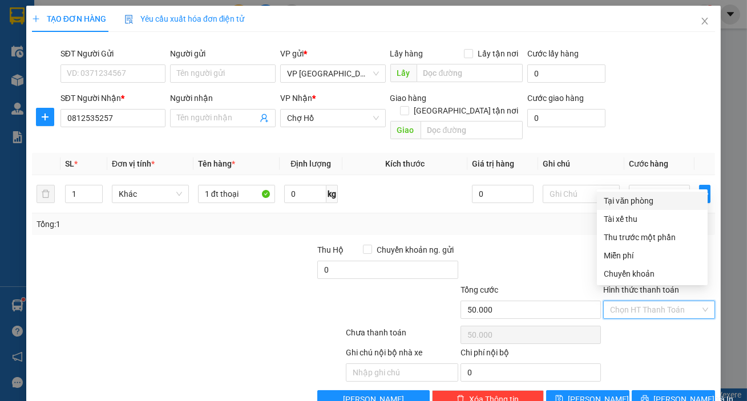
click at [634, 200] on div "Tại văn phòng" at bounding box center [652, 201] width 97 height 13
type input "0"
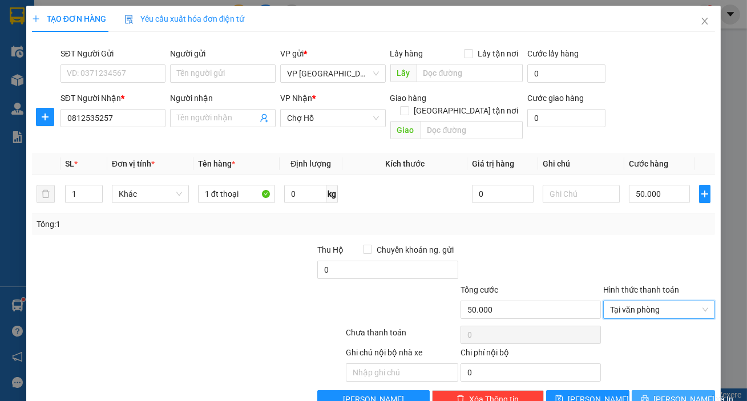
click at [659, 393] on span "[PERSON_NAME] và In" at bounding box center [693, 399] width 80 height 13
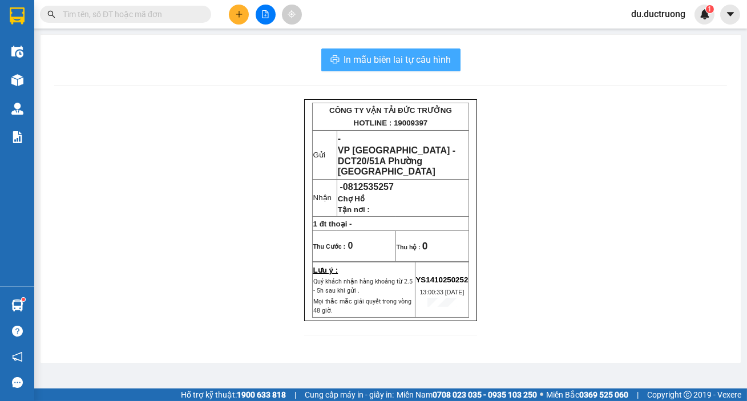
click at [427, 54] on span "In mẫu biên lai tự cấu hình" at bounding box center [397, 59] width 107 height 14
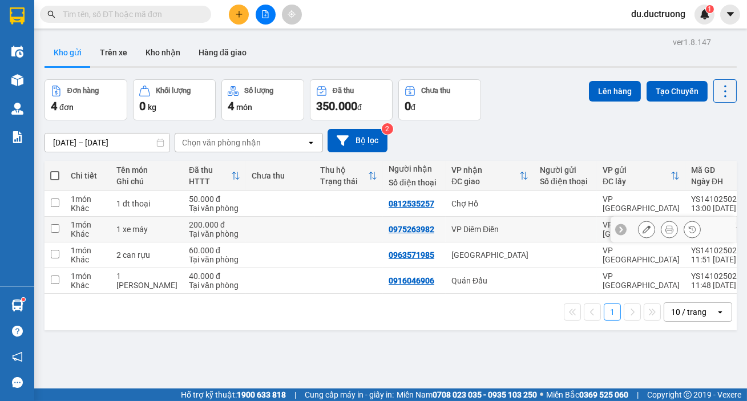
click at [58, 228] on input "checkbox" at bounding box center [55, 228] width 9 height 9
checkbox input "true"
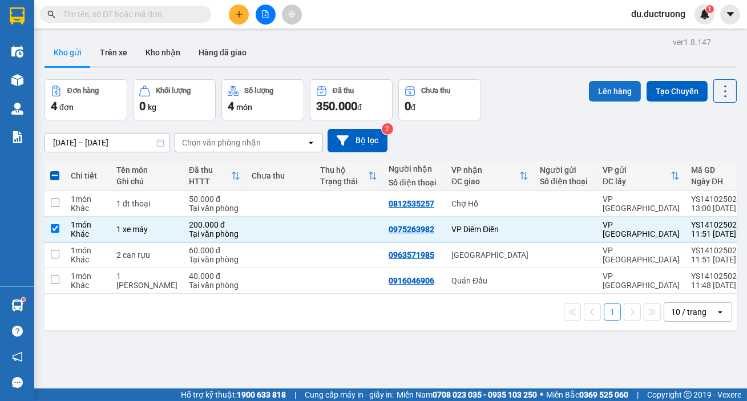
click at [599, 91] on button "Lên hàng" at bounding box center [615, 91] width 52 height 21
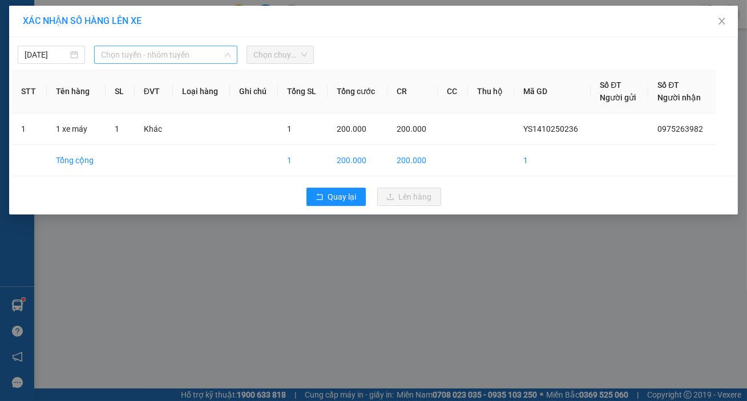
click at [137, 53] on span "Chọn tuyến - nhóm tuyến" at bounding box center [165, 54] width 129 height 17
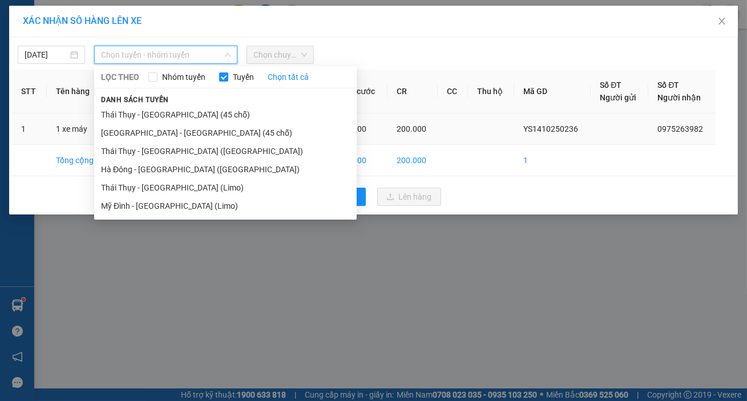
click at [163, 132] on li "[GEOGRAPHIC_DATA] - [GEOGRAPHIC_DATA] (45 chỗ)" at bounding box center [225, 133] width 262 height 18
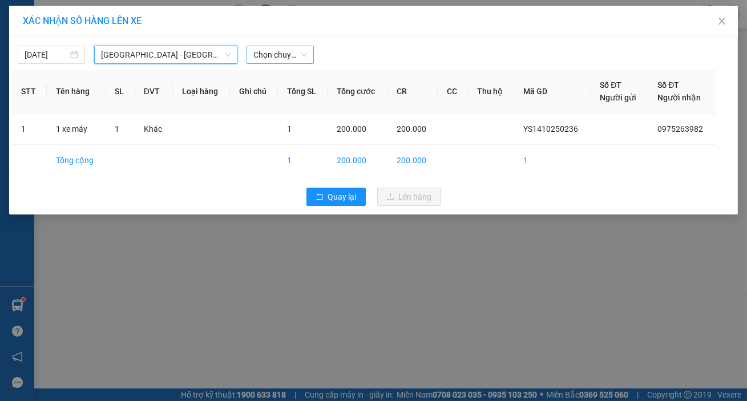
click at [284, 52] on span "Chọn chuyến" at bounding box center [280, 54] width 54 height 17
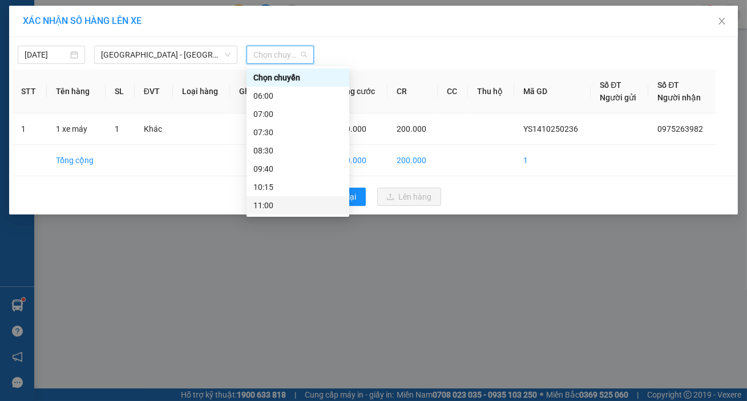
drag, startPoint x: 281, startPoint y: 205, endPoint x: 360, endPoint y: 183, distance: 82.4
click at [282, 204] on div "11:00" at bounding box center [297, 205] width 89 height 13
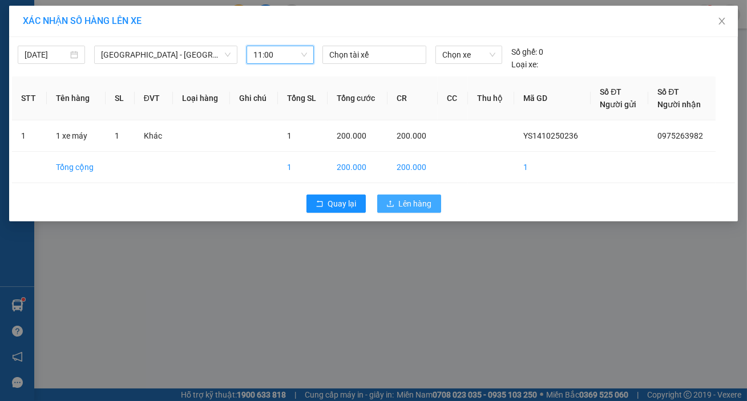
click at [411, 204] on span "Lên hàng" at bounding box center [415, 203] width 33 height 13
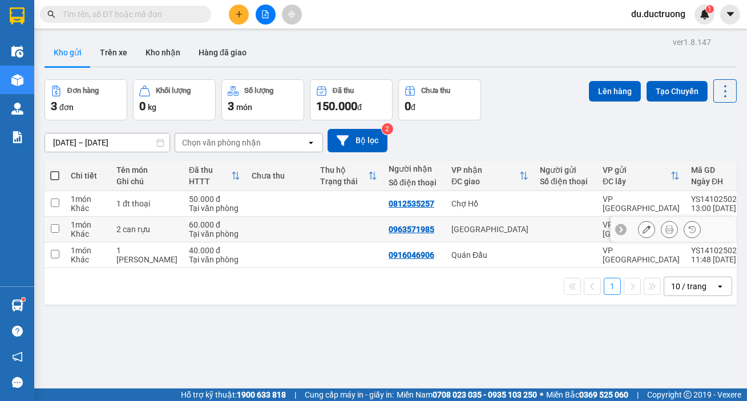
click at [147, 228] on div "2 can rựu" at bounding box center [146, 229] width 61 height 9
checkbox input "true"
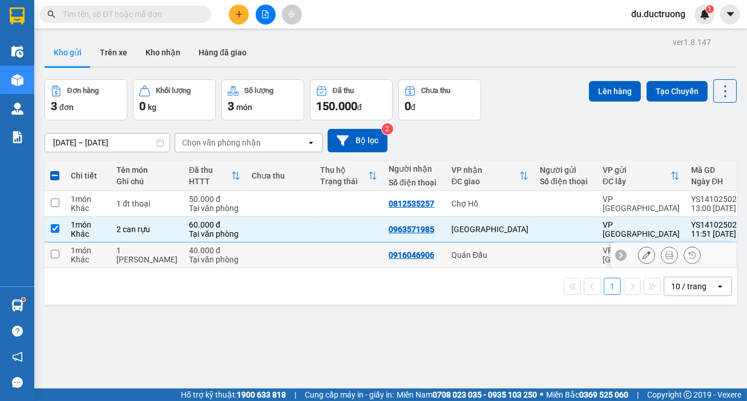
drag, startPoint x: 140, startPoint y: 253, endPoint x: 165, endPoint y: 244, distance: 26.7
click at [142, 252] on div "1 [PERSON_NAME]" at bounding box center [146, 255] width 61 height 18
checkbox input "true"
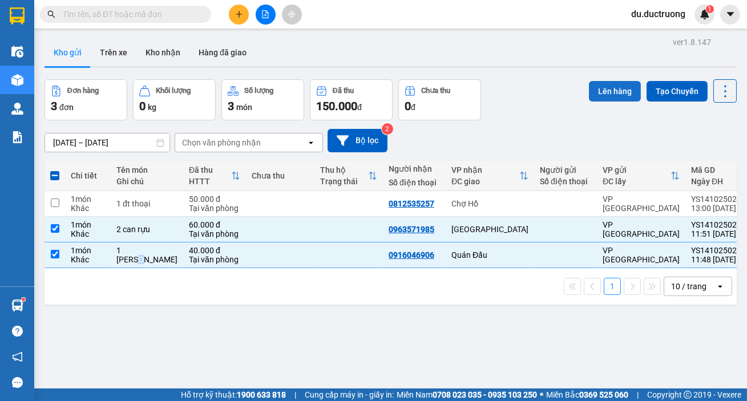
click at [597, 90] on button "Lên hàng" at bounding box center [615, 91] width 52 height 21
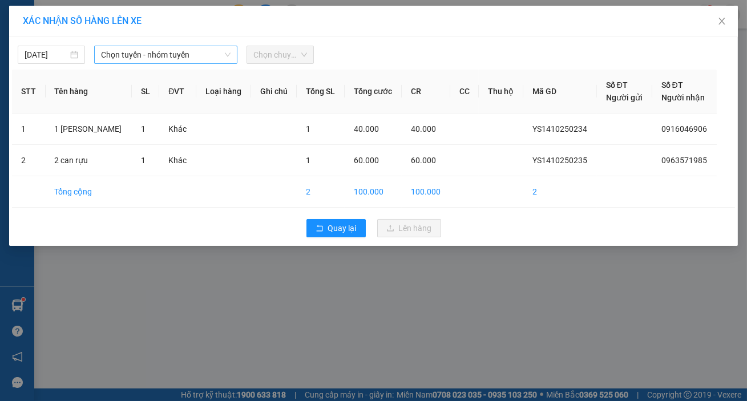
click at [197, 59] on span "Chọn tuyến - nhóm tuyến" at bounding box center [165, 54] width 129 height 17
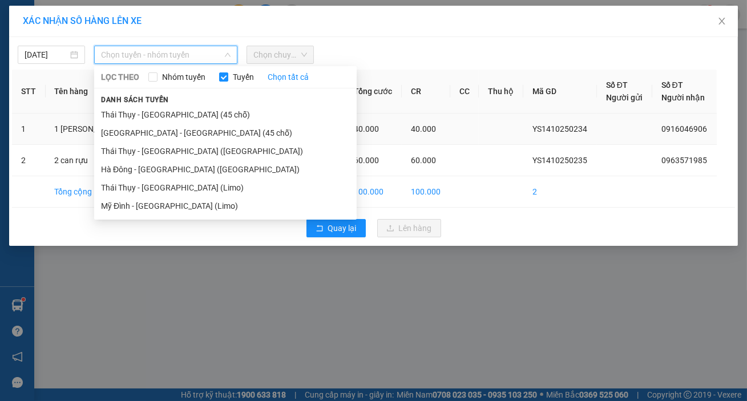
click at [163, 126] on li "[GEOGRAPHIC_DATA] - [GEOGRAPHIC_DATA] (45 chỗ)" at bounding box center [225, 133] width 262 height 18
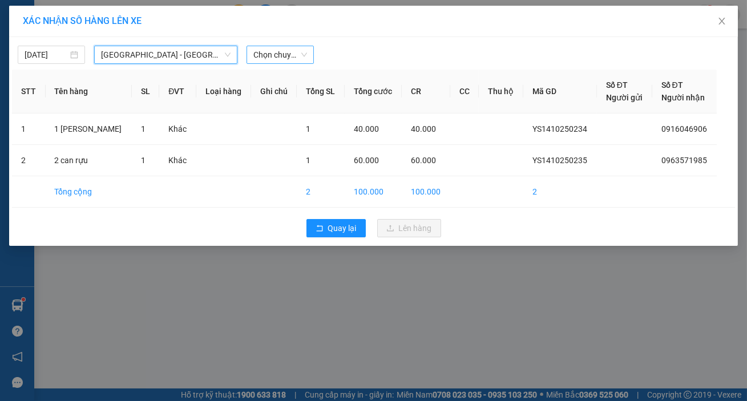
click at [289, 52] on span "Chọn chuyến" at bounding box center [280, 54] width 54 height 17
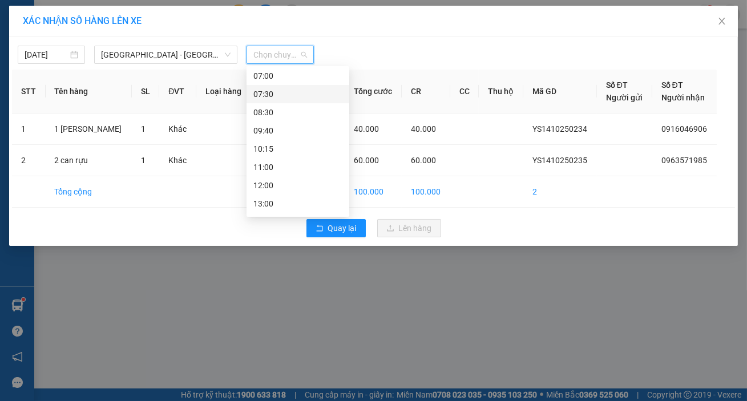
scroll to position [59, 0]
click at [272, 165] on div "12:00" at bounding box center [297, 165] width 89 height 13
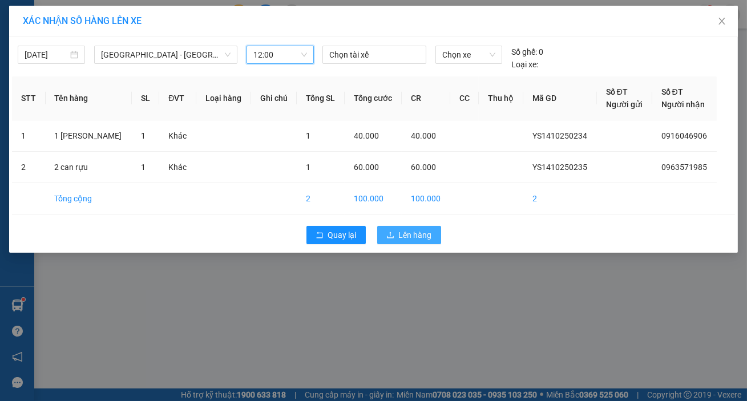
click at [406, 240] on span "Lên hàng" at bounding box center [415, 235] width 33 height 13
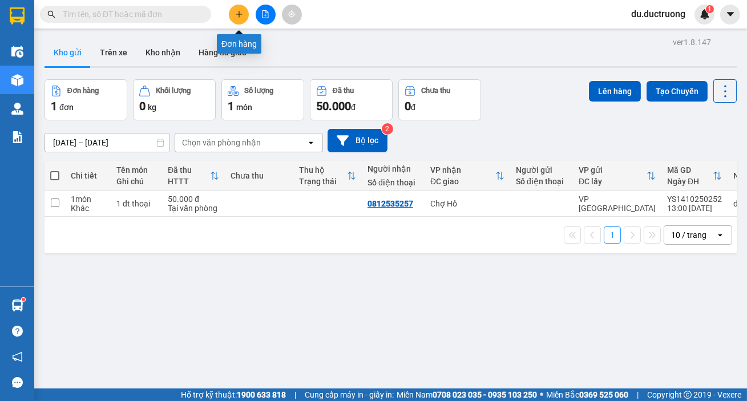
click at [237, 14] on icon "plus" at bounding box center [239, 14] width 8 height 8
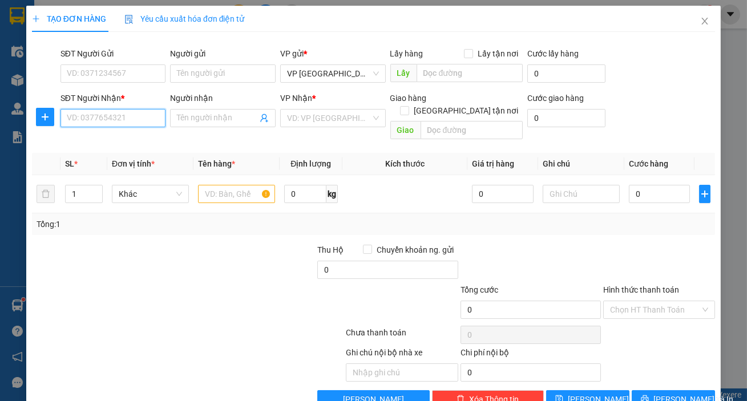
drag, startPoint x: 104, startPoint y: 124, endPoint x: 113, endPoint y: 122, distance: 9.0
click at [106, 123] on input "SĐT Người Nhận *" at bounding box center [113, 118] width 106 height 18
click at [78, 141] on div "0975894988" at bounding box center [112, 141] width 91 height 13
type input "0975894988"
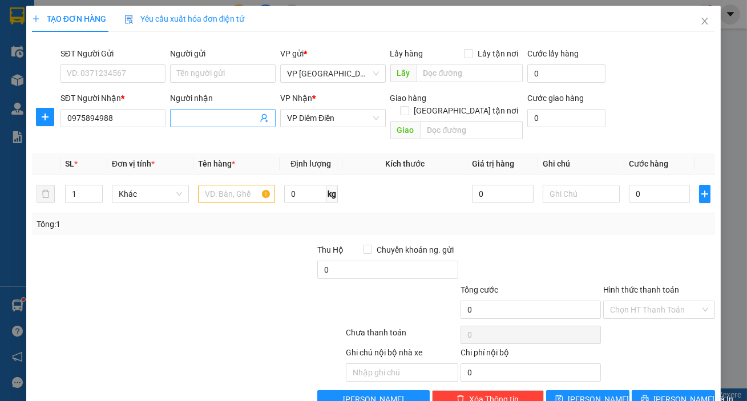
click at [177, 115] on input "Người nhận" at bounding box center [217, 118] width 80 height 13
type input "đối diện cây xăng vật tư"
click at [218, 185] on input "text" at bounding box center [236, 194] width 77 height 18
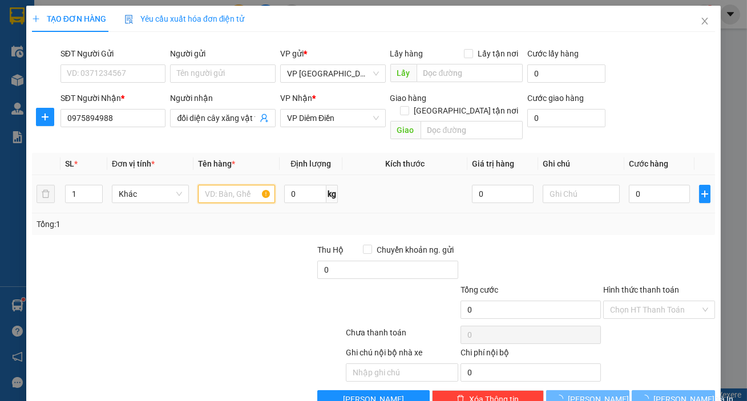
type input "2"
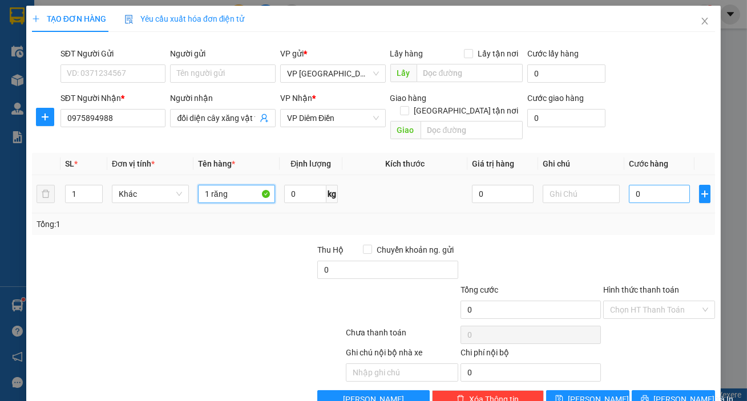
type input "1 răng"
click at [637, 187] on input "0" at bounding box center [660, 194] width 62 height 18
type input "003"
type input "3"
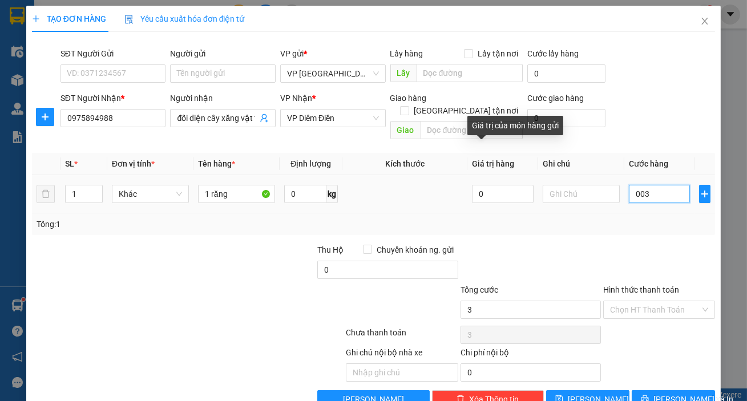
type input "0.030"
type input "30"
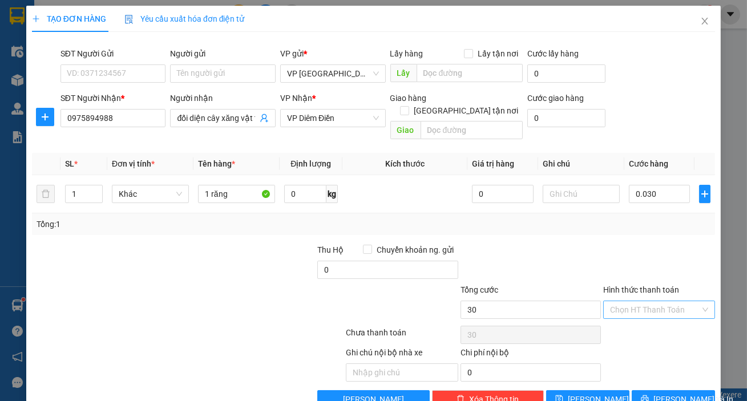
type input "30.000"
drag, startPoint x: 683, startPoint y: 301, endPoint x: 686, endPoint y: 295, distance: 6.2
click at [683, 301] on input "Hình thức thanh toán" at bounding box center [655, 309] width 90 height 17
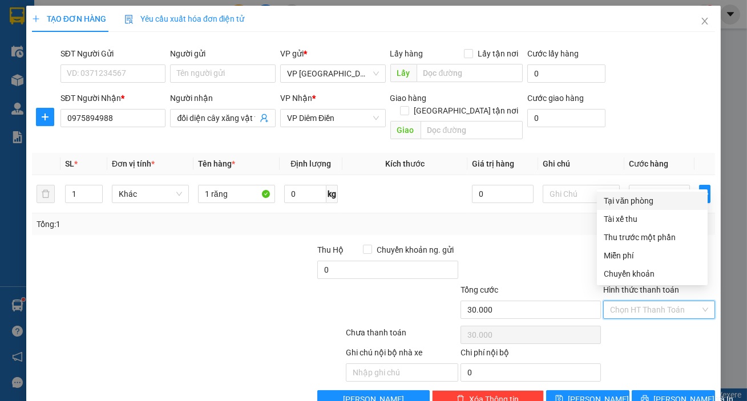
click at [642, 205] on div "Tại văn phòng" at bounding box center [652, 201] width 97 height 13
type input "0"
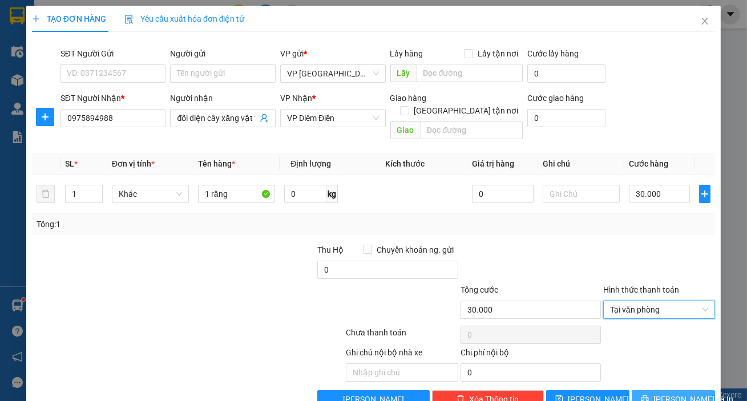
drag, startPoint x: 686, startPoint y: 386, endPoint x: 695, endPoint y: 376, distance: 13.3
click at [689, 390] on button "[PERSON_NAME] và In" at bounding box center [672, 399] width 83 height 18
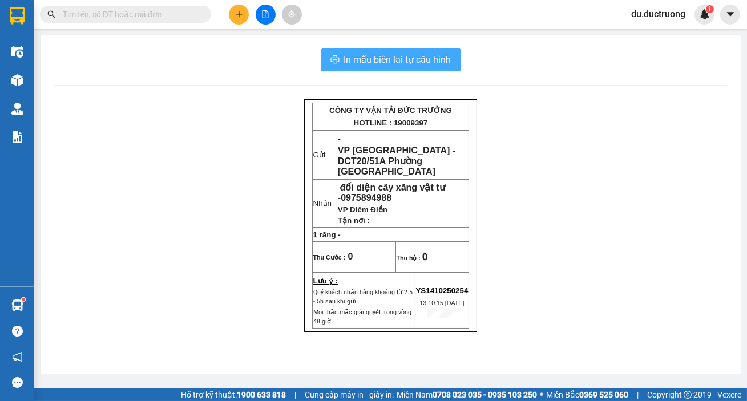
click at [439, 55] on span "In mẫu biên lai tự cấu hình" at bounding box center [397, 59] width 107 height 14
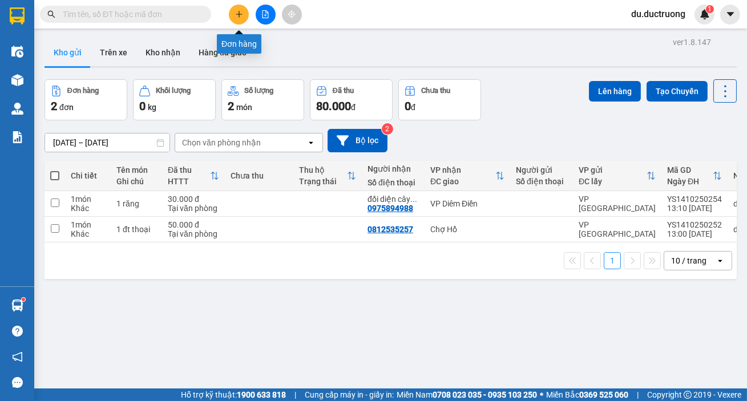
click at [233, 14] on button at bounding box center [239, 15] width 20 height 20
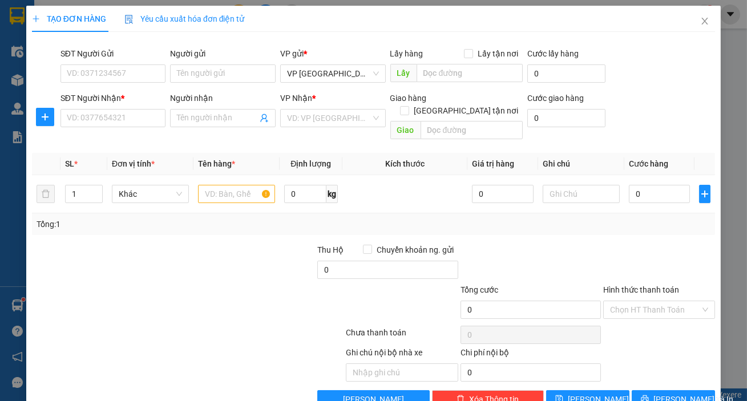
drag, startPoint x: 122, startPoint y: 127, endPoint x: 139, endPoint y: 107, distance: 26.3
click at [128, 120] on div "SĐT Người Nhận * VD: 0377654321" at bounding box center [113, 112] width 106 height 40
click at [128, 115] on input "SĐT Người Nhận *" at bounding box center [113, 118] width 106 height 18
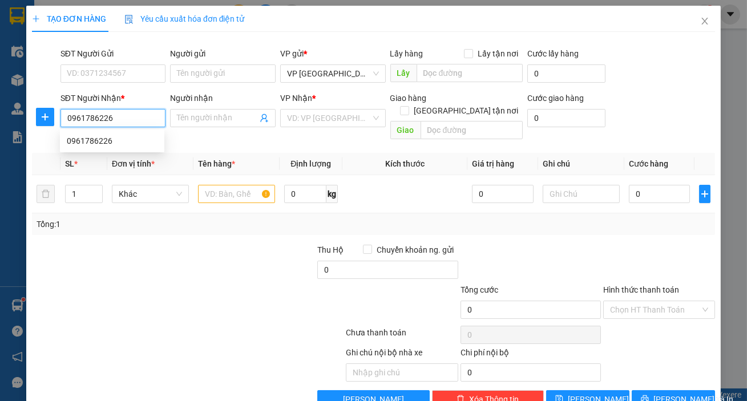
click at [112, 137] on div "0961786226" at bounding box center [112, 141] width 91 height 13
type input "0961786226"
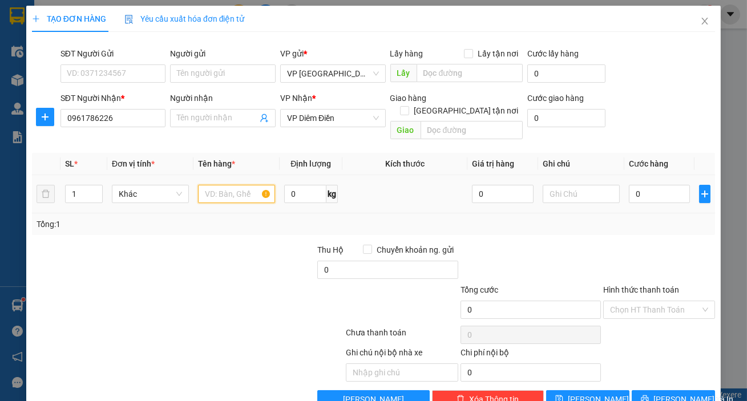
click at [241, 189] on input "text" at bounding box center [236, 194] width 77 height 18
type input "1 [PERSON_NAME]"
type input "005"
type input "5"
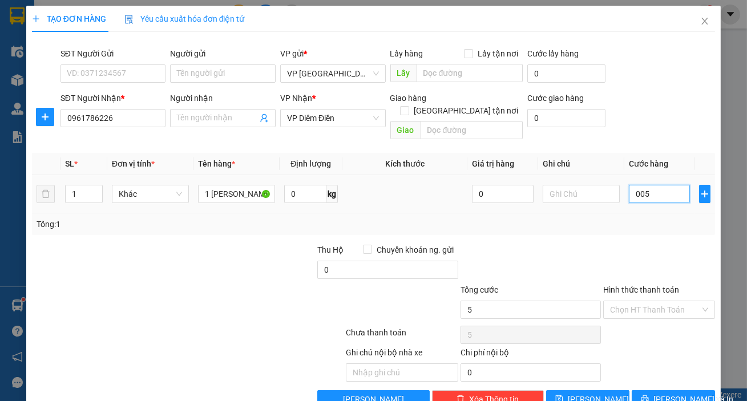
type input "0.050"
type input "50"
type input "50.000"
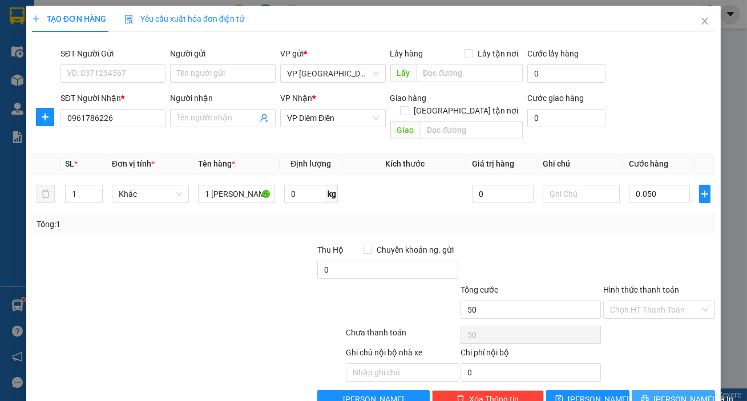
type input "50.000"
click at [698, 391] on button "[PERSON_NAME] và In" at bounding box center [672, 399] width 83 height 18
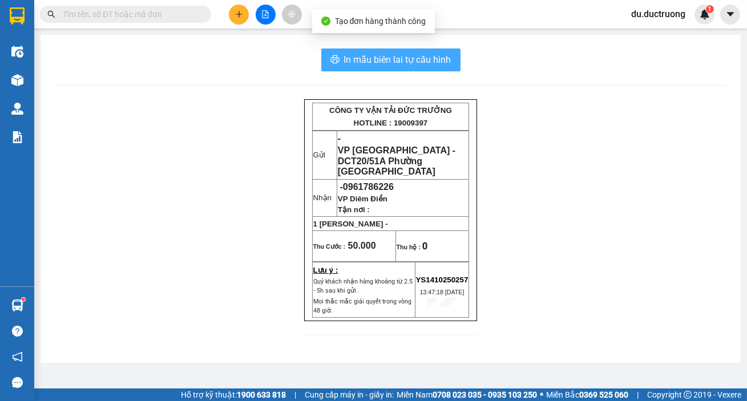
click at [412, 67] on button "In mẫu biên lai tự cấu hình" at bounding box center [390, 59] width 139 height 23
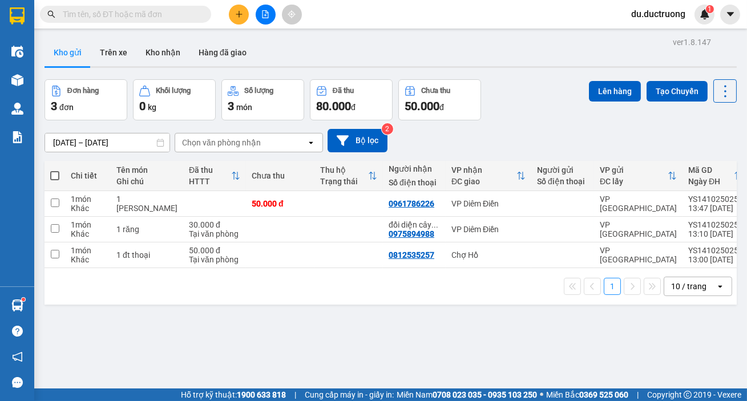
click at [354, 55] on div "Kho gửi Trên xe Kho nhận Hàng đã giao" at bounding box center [390, 54] width 692 height 30
click at [236, 18] on button at bounding box center [239, 15] width 20 height 20
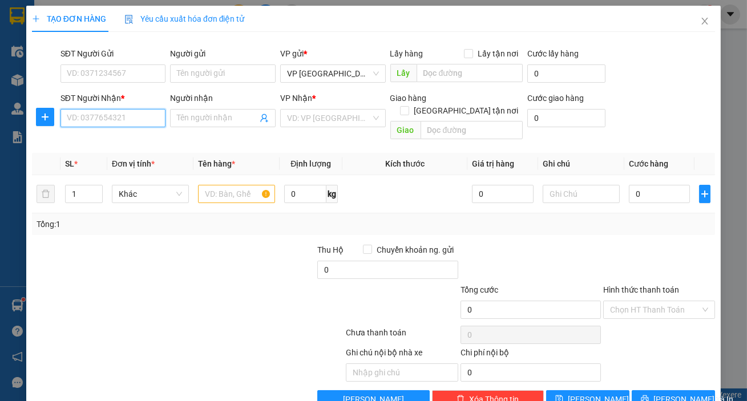
click at [101, 124] on input "SĐT Người Nhận *" at bounding box center [113, 118] width 106 height 18
click at [127, 148] on div "0965318992" at bounding box center [112, 141] width 104 height 18
type input "0965318992"
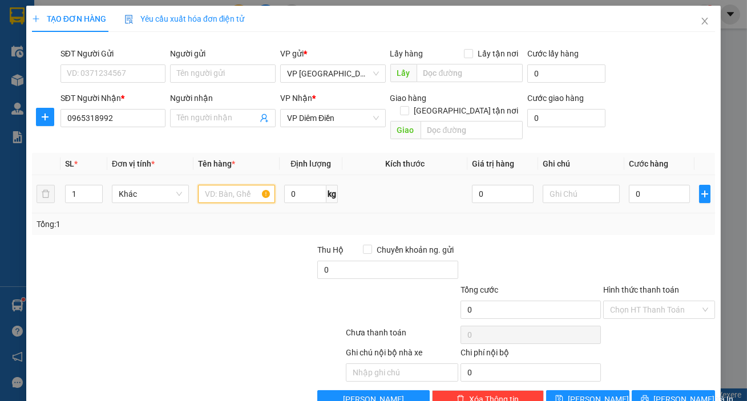
click at [246, 185] on input "text" at bounding box center [236, 194] width 77 height 18
type input "1 bọc trắng"
drag, startPoint x: 677, startPoint y: 192, endPoint x: 653, endPoint y: 179, distance: 27.8
click at [666, 189] on div "0" at bounding box center [660, 194] width 62 height 23
click at [653, 185] on input "0" at bounding box center [660, 194] width 62 height 18
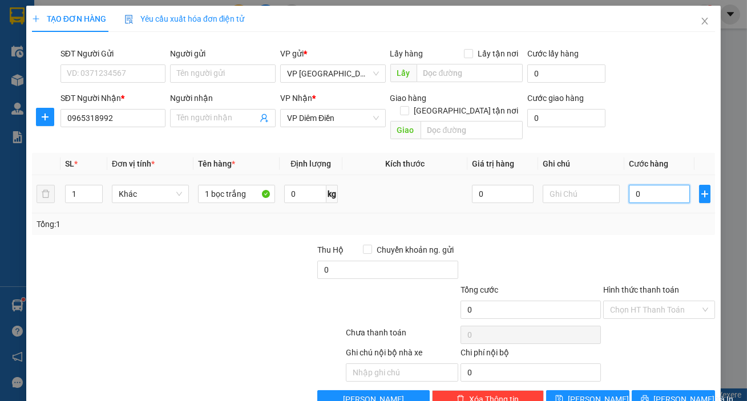
type input "003"
type input "3"
type input "0.030"
type input "30"
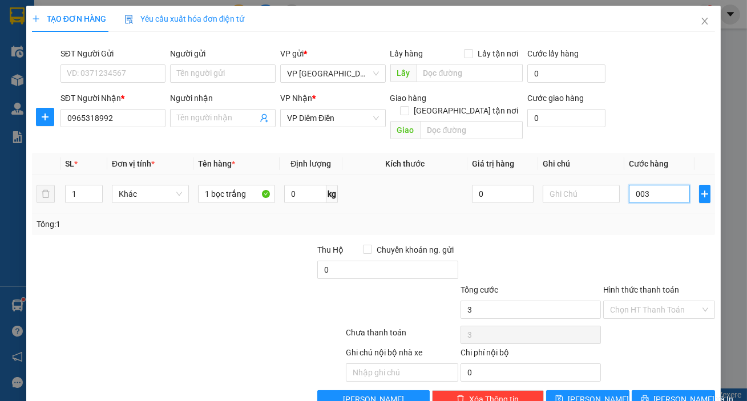
type input "30"
type input "30.000"
click at [658, 393] on span "[PERSON_NAME] và In" at bounding box center [693, 399] width 80 height 13
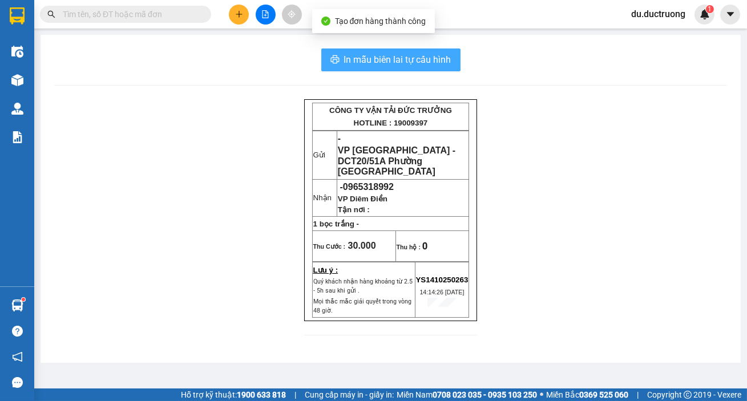
click at [438, 68] on button "In mẫu biên lai tự cấu hình" at bounding box center [390, 59] width 139 height 23
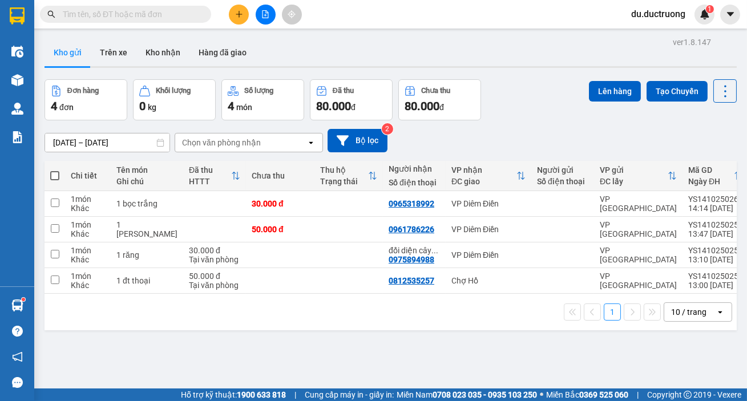
scroll to position [74, 0]
click at [240, 17] on icon "plus" at bounding box center [239, 14] width 8 height 8
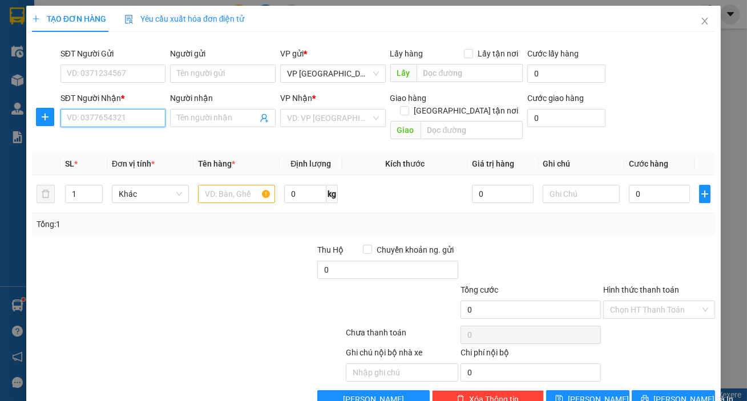
click at [136, 118] on input "SĐT Người Nhận *" at bounding box center [113, 118] width 106 height 18
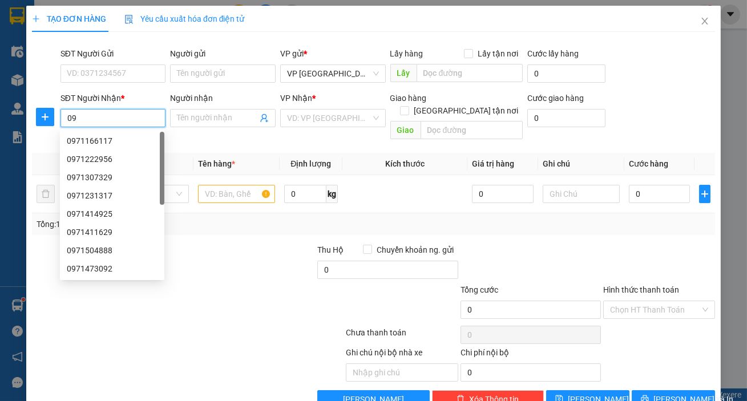
type input "0"
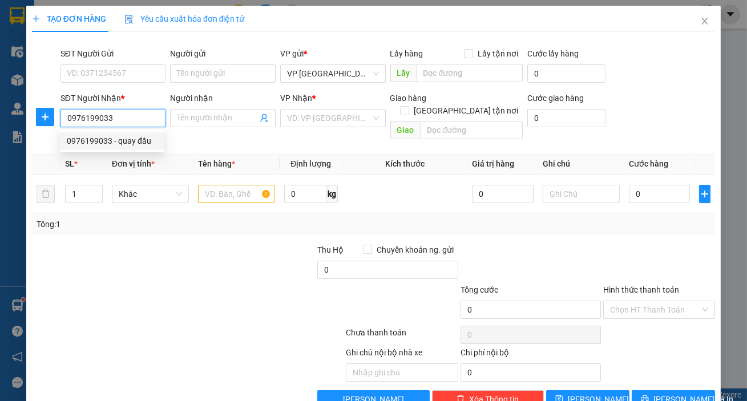
type input "0976199033"
click at [148, 159] on span "Đơn vị tính *" at bounding box center [133, 163] width 43 height 9
click at [136, 118] on input "0976199033" at bounding box center [113, 118] width 106 height 18
click at [104, 141] on div "0976199033 - quay đầu" at bounding box center [112, 141] width 91 height 13
type input "quay đầu"
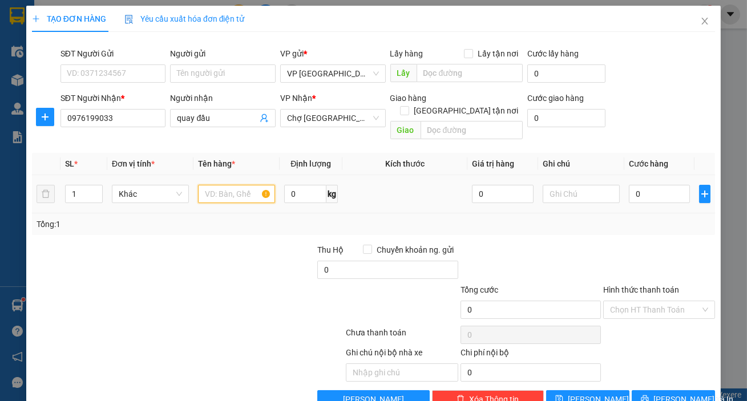
click at [236, 187] on input "text" at bounding box center [236, 194] width 77 height 18
type input "2 xốp"
click at [639, 185] on input "0" at bounding box center [660, 194] width 62 height 18
type input "001"
type input "1"
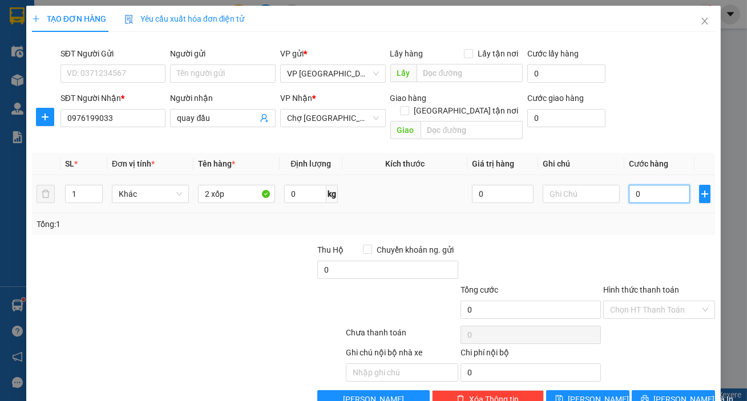
type input "1"
type input "0.010"
type input "10"
type input "00.100"
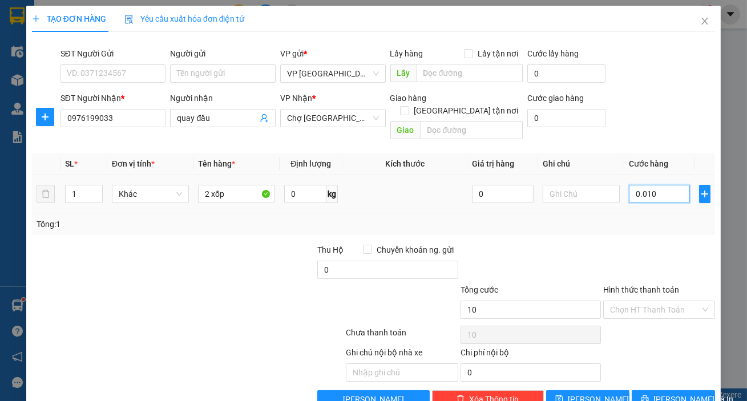
type input "100"
click at [675, 393] on span "[PERSON_NAME] và In" at bounding box center [693, 399] width 80 height 13
type input "100.000"
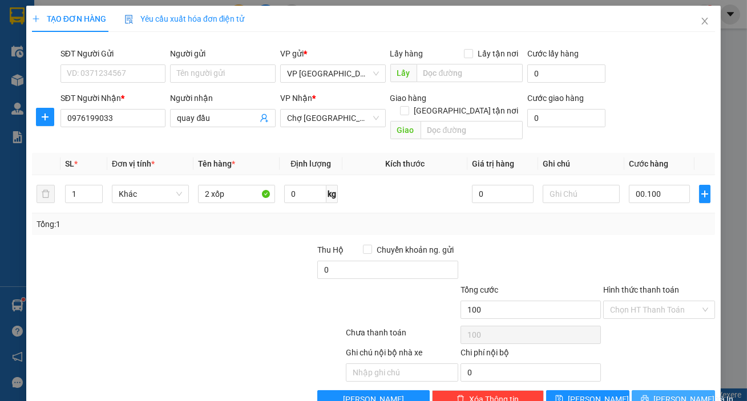
type input "100.000"
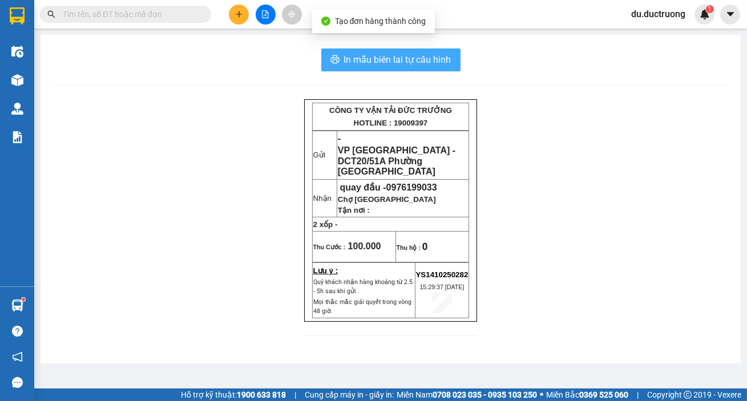
click at [415, 62] on span "In mẫu biên lai tự cấu hình" at bounding box center [397, 59] width 107 height 14
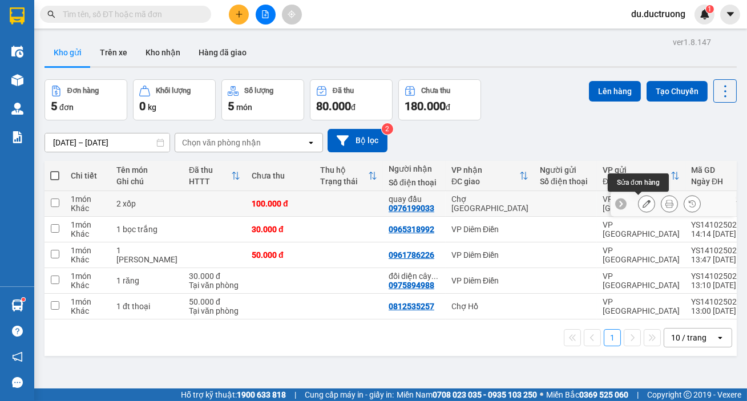
click at [642, 207] on icon at bounding box center [646, 204] width 8 height 8
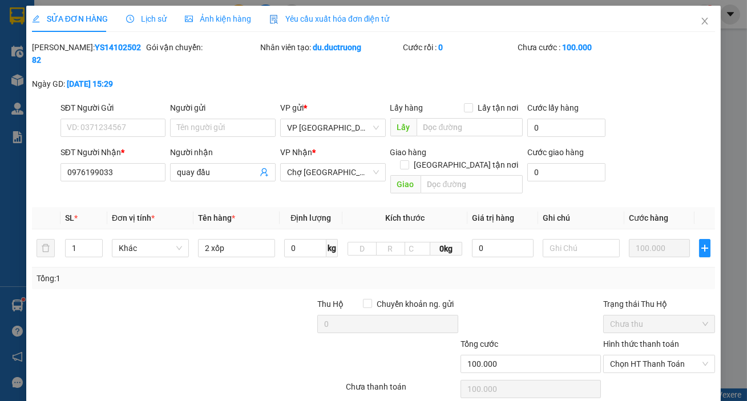
type input "0976199033"
type input "quay đầu"
type input "100.000"
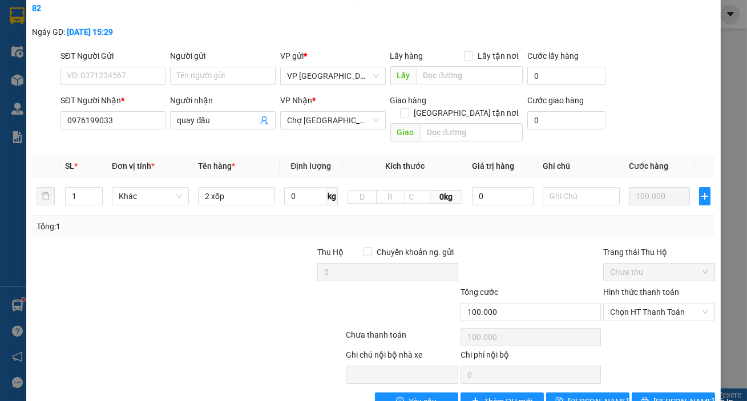
scroll to position [59, 0]
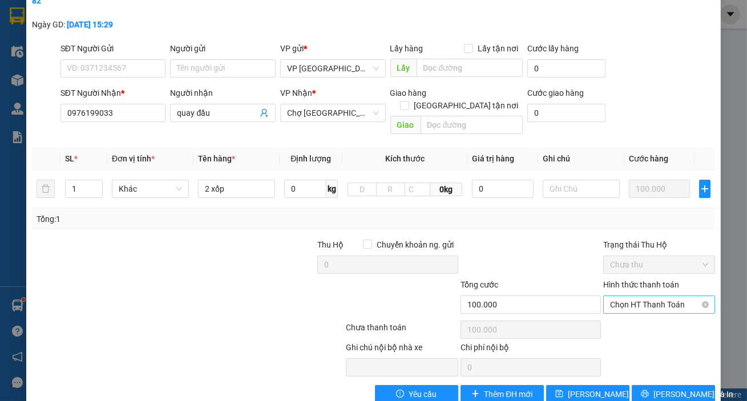
click at [630, 296] on span "Chọn HT Thanh Toán" at bounding box center [659, 304] width 98 height 17
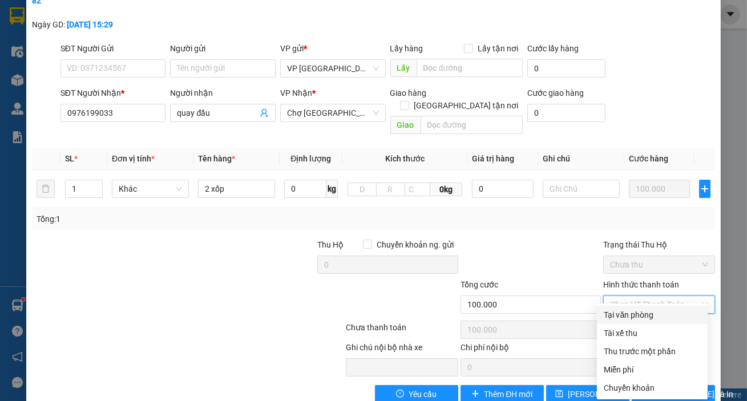
click at [644, 314] on div "Tại văn phòng" at bounding box center [652, 315] width 97 height 13
type input "0"
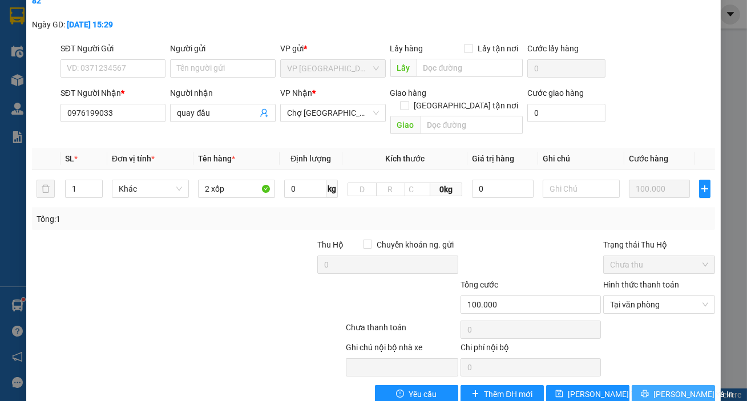
click at [678, 388] on span "[PERSON_NAME] và In" at bounding box center [693, 394] width 80 height 13
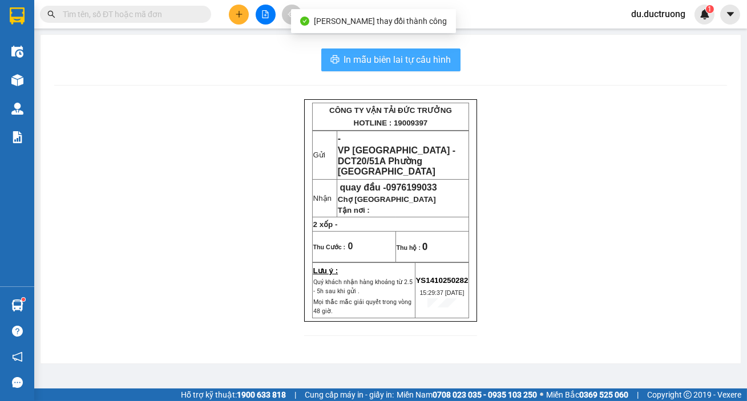
click at [442, 59] on span "In mẫu biên lai tự cấu hình" at bounding box center [397, 59] width 107 height 14
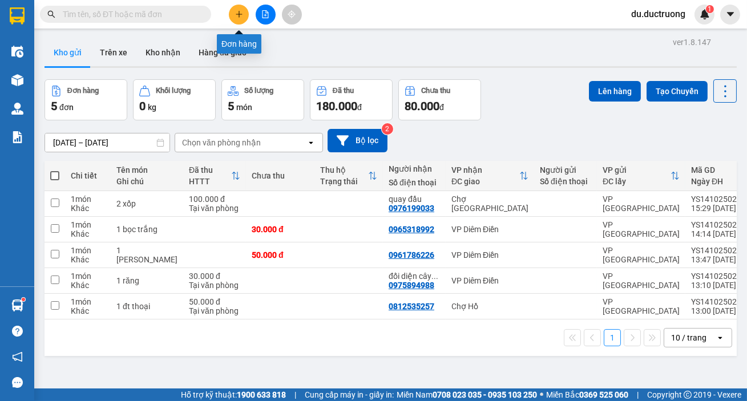
click at [239, 17] on icon "plus" at bounding box center [238, 14] width 1 height 6
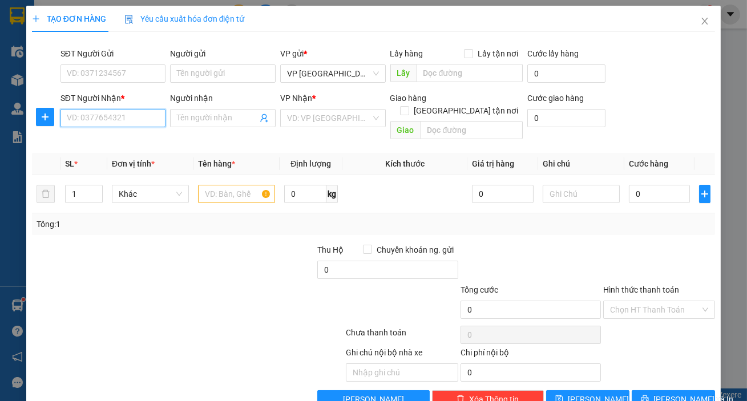
click at [144, 119] on input "SĐT Người Nhận *" at bounding box center [113, 118] width 106 height 18
type input "0"
click at [123, 141] on div "0919368890" at bounding box center [112, 141] width 91 height 13
type input "0919368890"
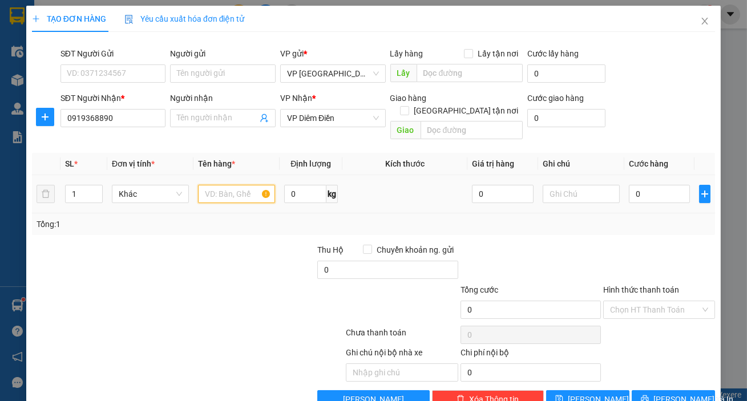
click at [212, 188] on input "text" at bounding box center [236, 194] width 77 height 18
type input "1 xốp"
type input "005"
type input "5"
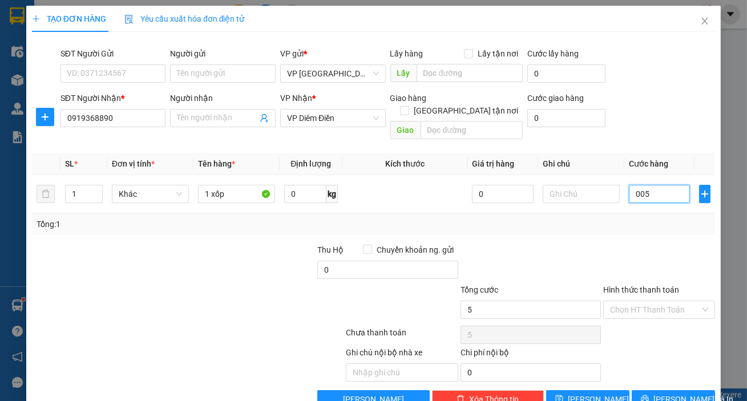
type input "0.050"
type input "50"
click at [661, 393] on span "[PERSON_NAME] và In" at bounding box center [693, 399] width 80 height 13
type input "50.000"
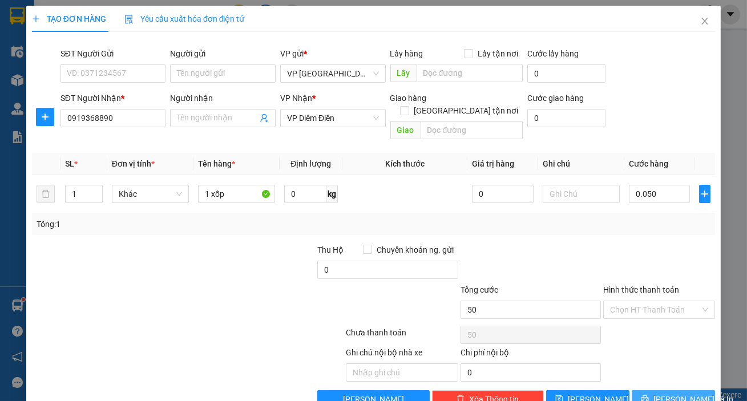
type input "50.000"
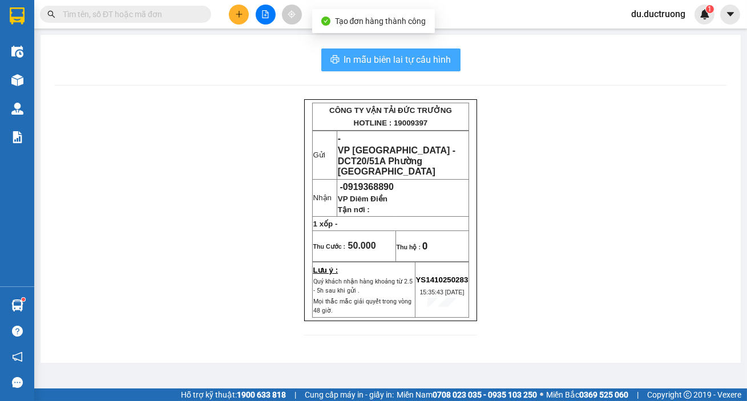
click at [387, 62] on span "In mẫu biên lai tự cấu hình" at bounding box center [397, 59] width 107 height 14
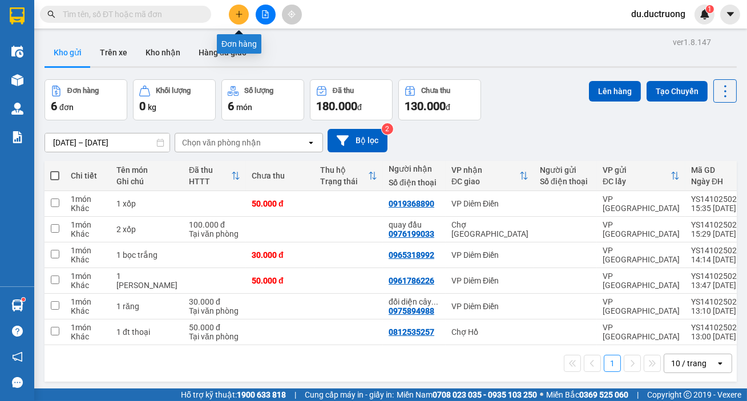
click at [236, 16] on icon "plus" at bounding box center [239, 14] width 8 height 8
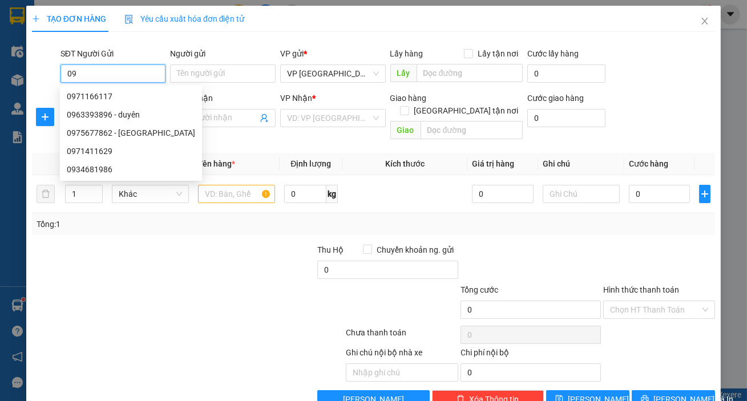
type input "0"
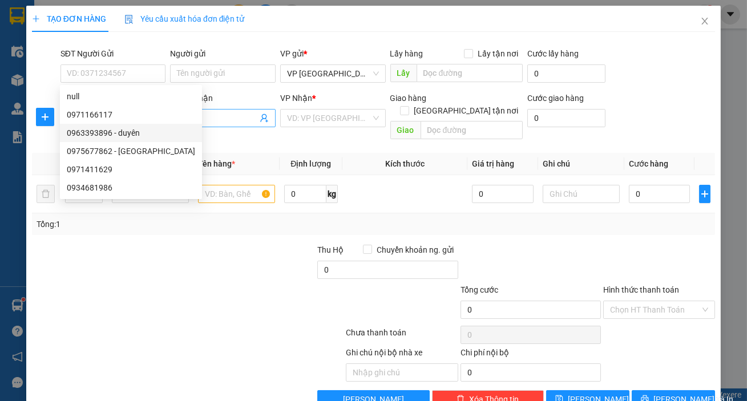
click at [192, 120] on input "Người nhận" at bounding box center [217, 118] width 80 height 13
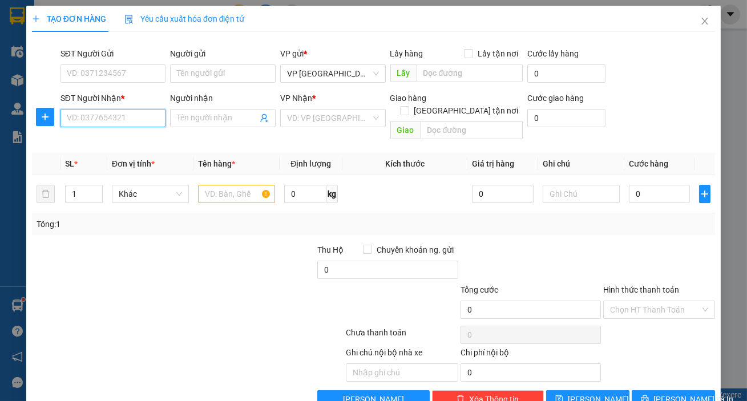
click at [139, 123] on input "SĐT Người Nhận *" at bounding box center [113, 118] width 106 height 18
type input "0971814626"
click at [296, 123] on input "search" at bounding box center [329, 118] width 84 height 17
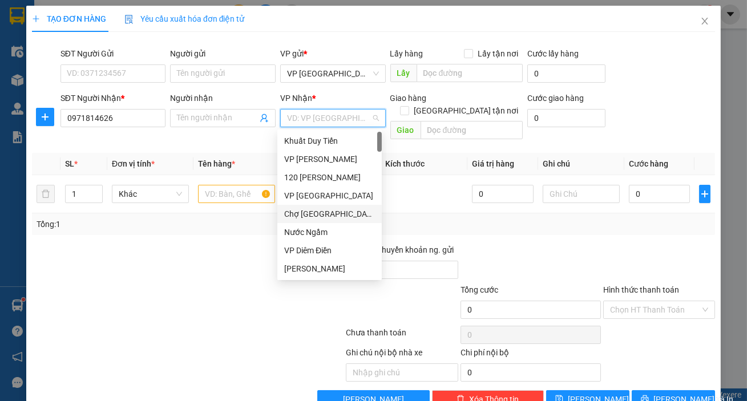
click at [330, 212] on div "Chợ [GEOGRAPHIC_DATA]" at bounding box center [329, 214] width 91 height 13
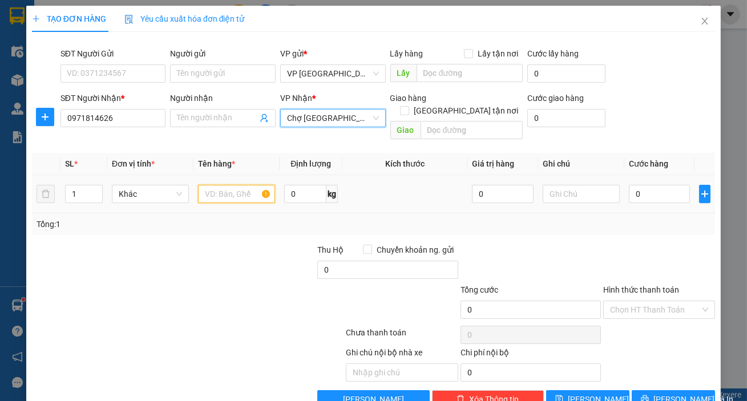
click at [213, 185] on input "text" at bounding box center [236, 194] width 77 height 18
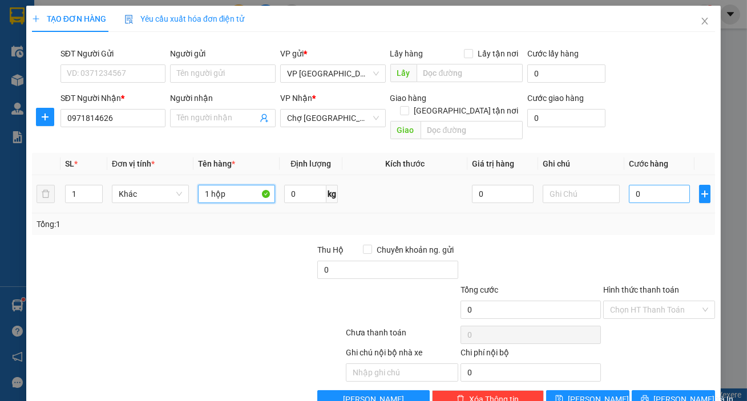
type input "1 hộp"
click at [638, 185] on input "0" at bounding box center [660, 194] width 62 height 18
type input "003"
type input "3"
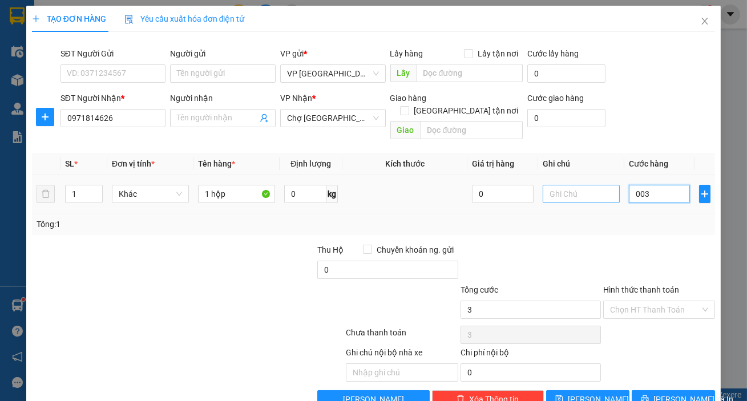
type input "0.030"
type input "30"
type input "30.000"
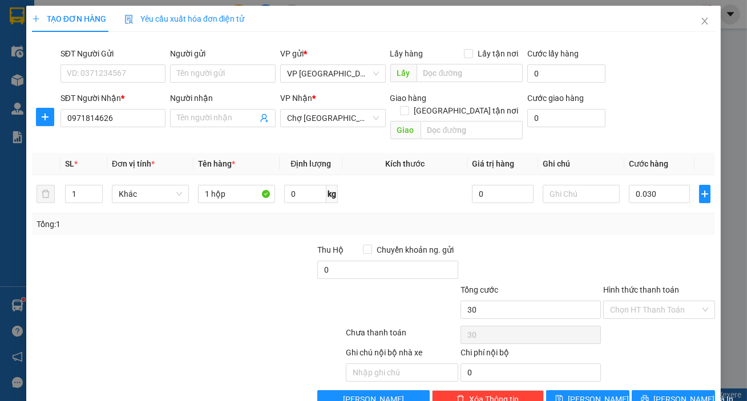
type input "30.000"
click at [656, 375] on div "Transit Pickup Surcharge Ids Transit Deliver Surcharge Ids Transit Deliver Surc…" at bounding box center [373, 224] width 683 height 367
click at [657, 390] on button "[PERSON_NAME] và In" at bounding box center [672, 399] width 83 height 18
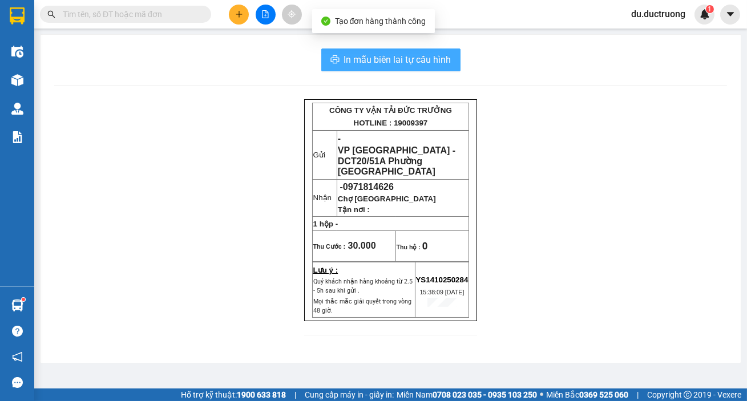
click at [360, 51] on button "In mẫu biên lai tự cấu hình" at bounding box center [390, 59] width 139 height 23
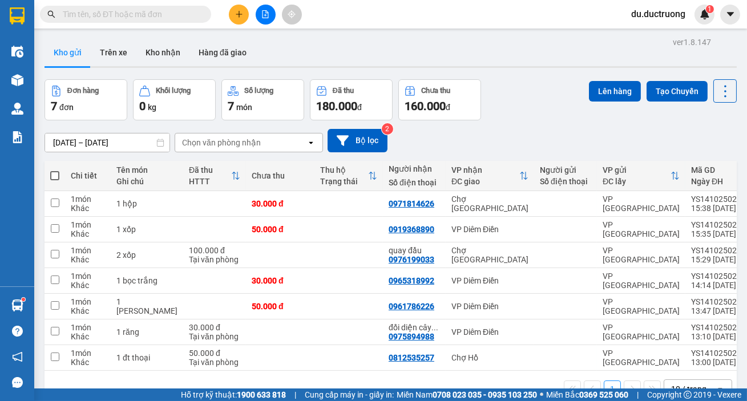
click at [371, 45] on div "Kho gửi Trên xe Kho nhận Hàng đã giao" at bounding box center [390, 54] width 692 height 30
click at [155, 15] on input "text" at bounding box center [130, 14] width 135 height 13
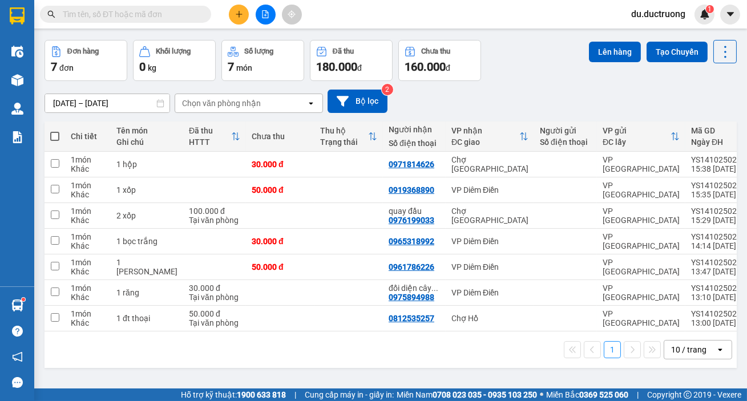
scroll to position [49, 0]
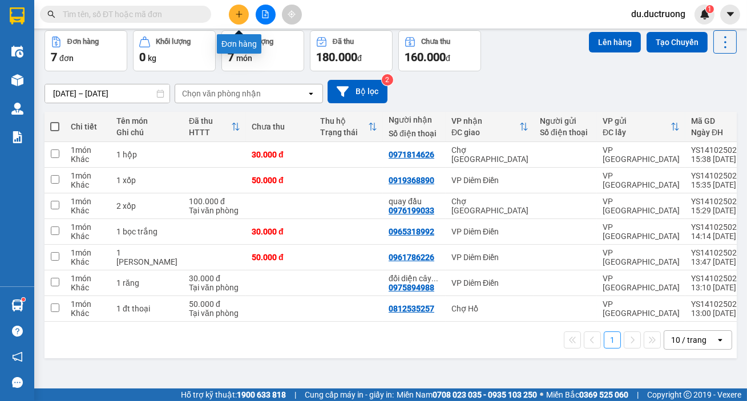
click at [240, 15] on icon "plus" at bounding box center [239, 14] width 8 height 8
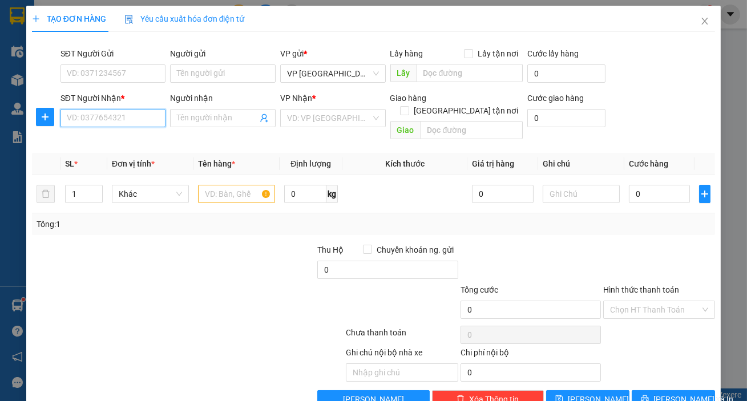
click at [84, 114] on input "SĐT Người Nhận *" at bounding box center [113, 118] width 106 height 18
click at [75, 143] on div "0384273223" at bounding box center [112, 141] width 91 height 13
type input "0384273223"
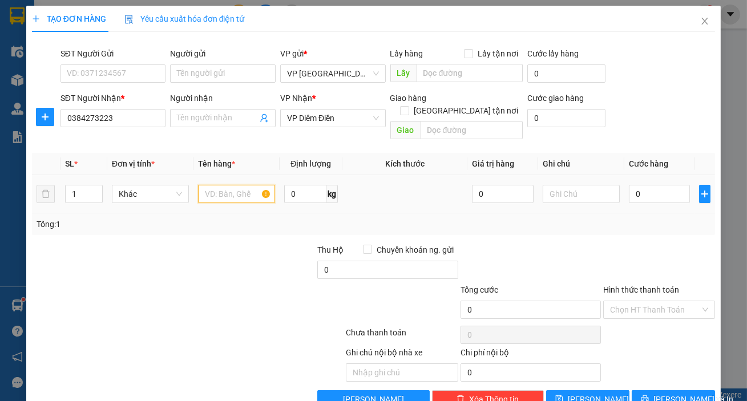
click at [217, 185] on input "text" at bounding box center [236, 194] width 77 height 18
type input "1 bao xanh"
drag, startPoint x: 638, startPoint y: 179, endPoint x: 633, endPoint y: 188, distance: 10.7
click at [638, 185] on input "0" at bounding box center [660, 194] width 62 height 18
type input "005"
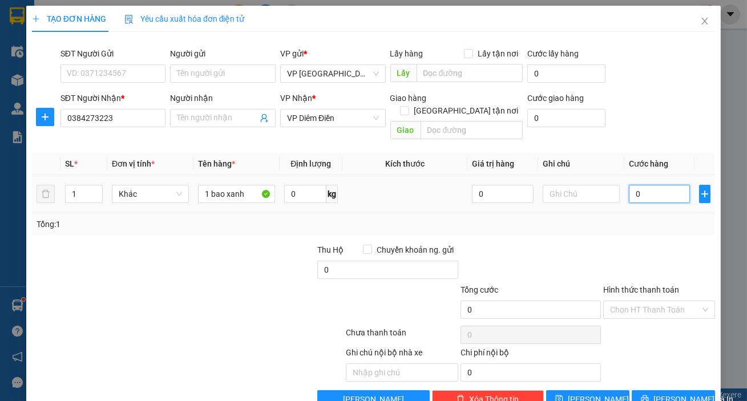
type input "5"
type input "0.050"
type input "50"
click at [663, 393] on span "[PERSON_NAME] và In" at bounding box center [693, 399] width 80 height 13
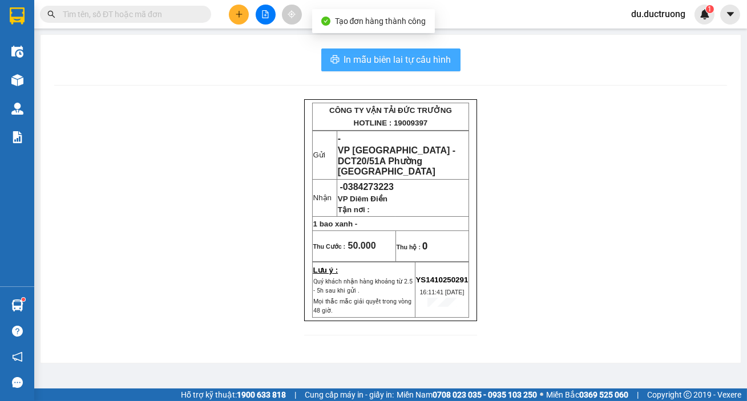
click at [367, 54] on span "In mẫu biên lai tự cấu hình" at bounding box center [397, 59] width 107 height 14
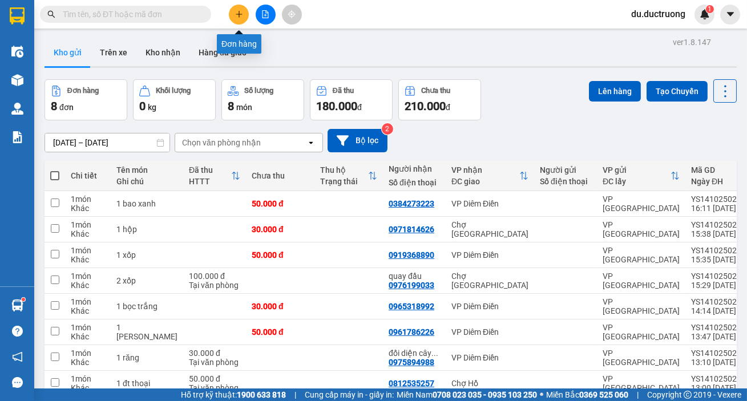
click at [241, 15] on icon "plus" at bounding box center [239, 14] width 8 height 8
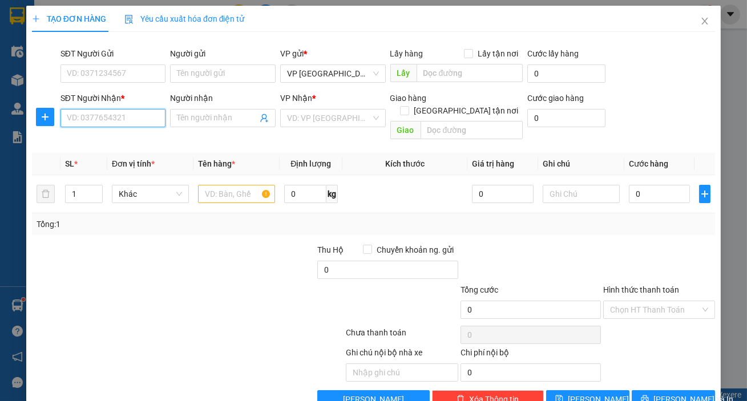
click at [136, 121] on input "SĐT Người Nhận *" at bounding box center [113, 118] width 106 height 18
click at [110, 122] on input "SĐT Người Nhận *" at bounding box center [113, 118] width 106 height 18
click at [91, 112] on input "SĐT Người Nhận *" at bounding box center [113, 118] width 106 height 18
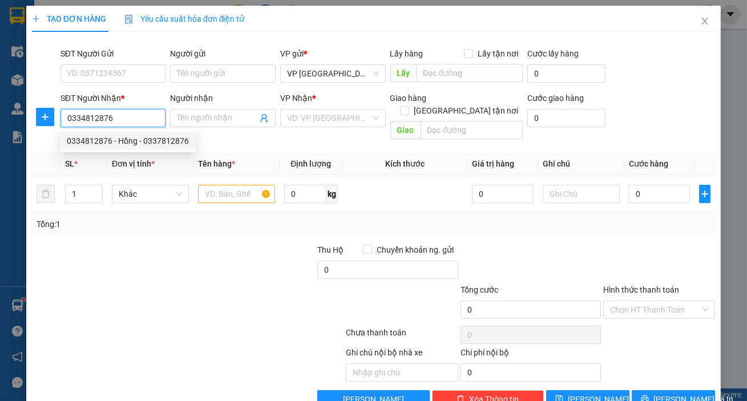
drag, startPoint x: 103, startPoint y: 140, endPoint x: 264, endPoint y: 183, distance: 166.6
click at [103, 140] on div "0334812876 - Hồng - 0337812876" at bounding box center [128, 141] width 122 height 13
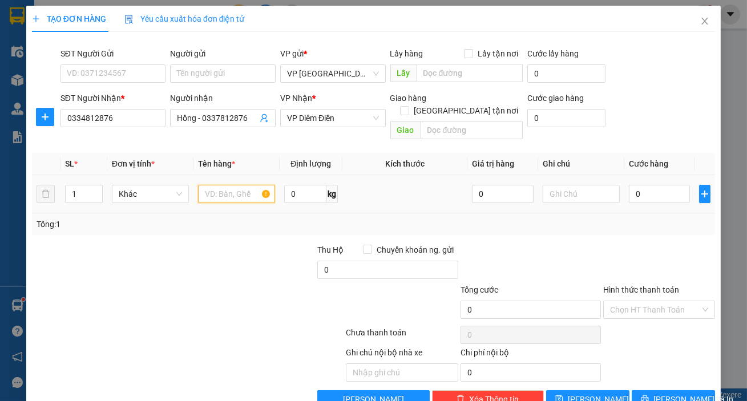
click at [250, 185] on input "text" at bounding box center [236, 194] width 77 height 18
drag, startPoint x: 667, startPoint y: 180, endPoint x: 662, endPoint y: 177, distance: 6.2
click at [666, 185] on input "0" at bounding box center [660, 194] width 62 height 18
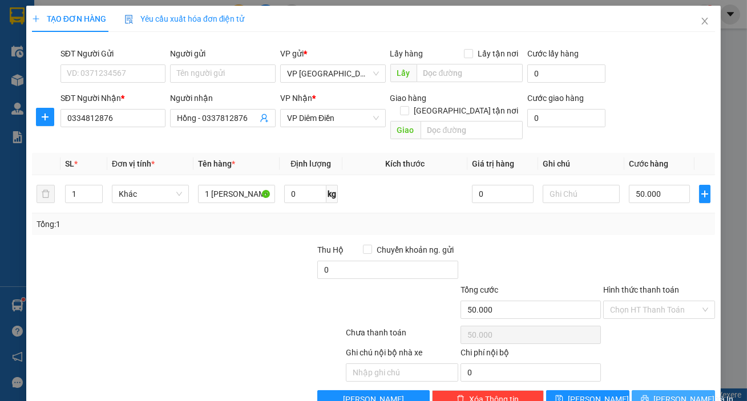
click at [670, 393] on span "[PERSON_NAME] và In" at bounding box center [693, 399] width 80 height 13
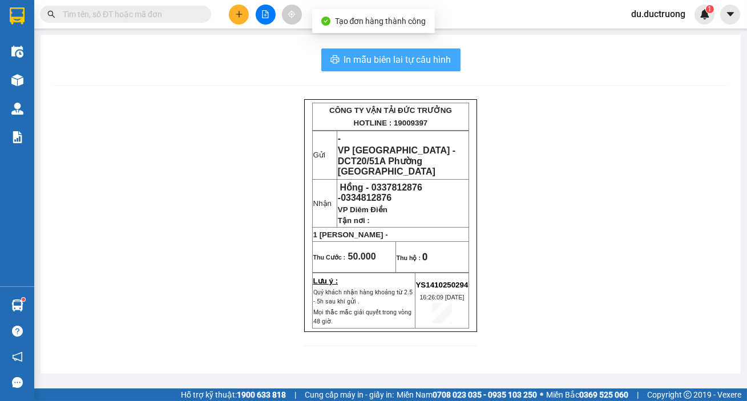
click at [432, 62] on span "In mẫu biên lai tự cấu hình" at bounding box center [397, 59] width 107 height 14
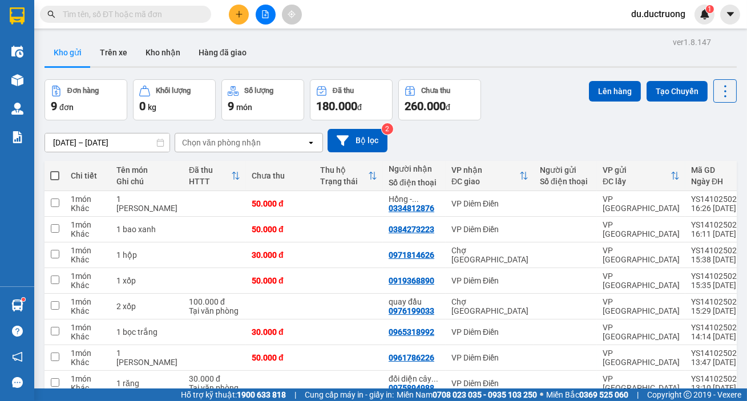
click at [231, 14] on button at bounding box center [239, 15] width 20 height 20
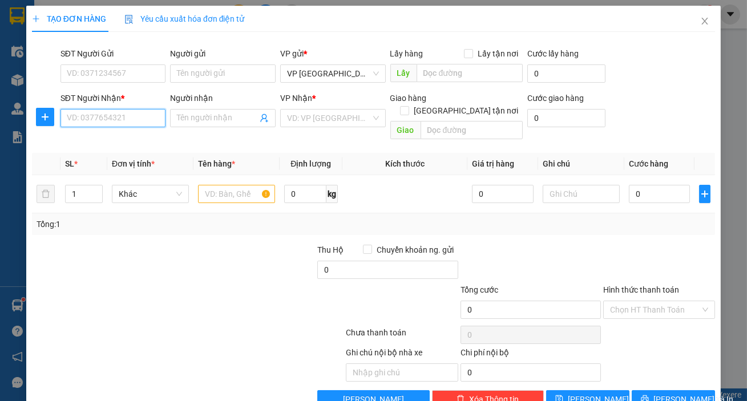
drag, startPoint x: 133, startPoint y: 117, endPoint x: 137, endPoint y: 106, distance: 11.6
click at [135, 115] on input "SĐT Người Nhận *" at bounding box center [113, 118] width 106 height 18
click at [347, 123] on input "search" at bounding box center [329, 118] width 84 height 17
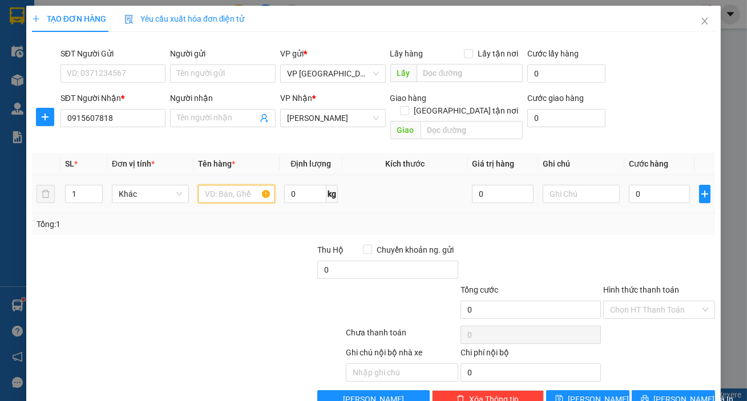
click at [258, 185] on input "text" at bounding box center [236, 194] width 77 height 18
click at [643, 175] on td "0" at bounding box center [659, 194] width 71 height 38
click at [649, 185] on input "0" at bounding box center [660, 194] width 62 height 18
click at [662, 302] on input "Hình thức thanh toán" at bounding box center [655, 309] width 90 height 17
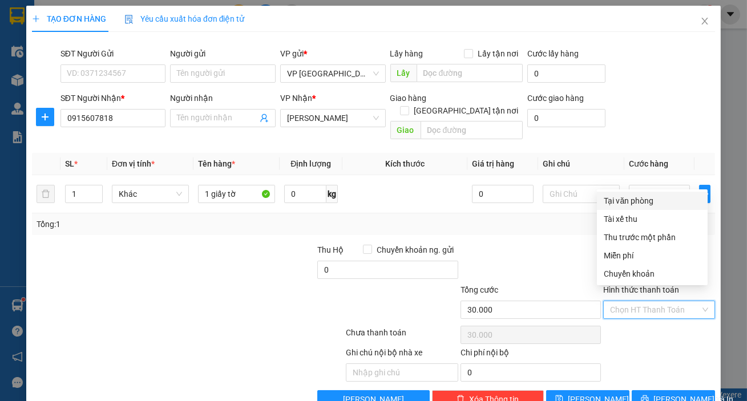
click at [627, 203] on div "Tại văn phòng" at bounding box center [652, 201] width 97 height 13
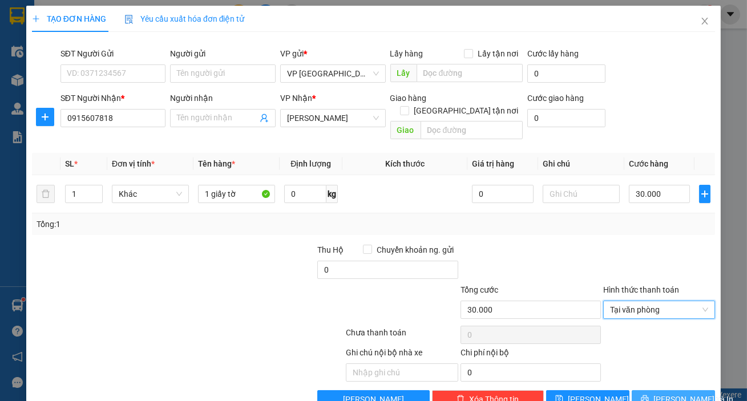
click at [676, 393] on span "[PERSON_NAME] và In" at bounding box center [693, 399] width 80 height 13
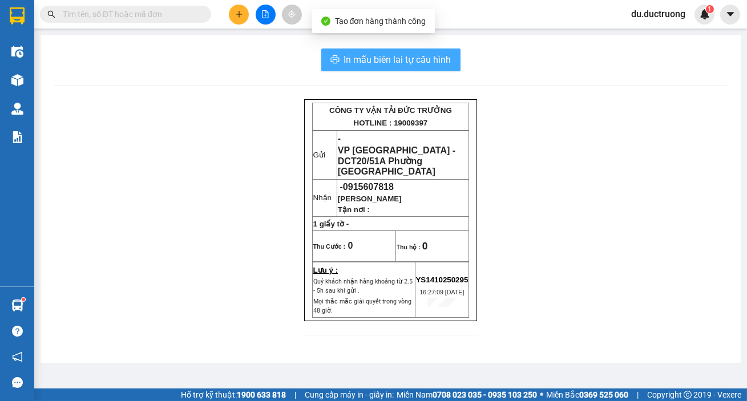
click at [408, 58] on span "In mẫu biên lai tự cấu hình" at bounding box center [397, 59] width 107 height 14
